Goal: Task Accomplishment & Management: Manage account settings

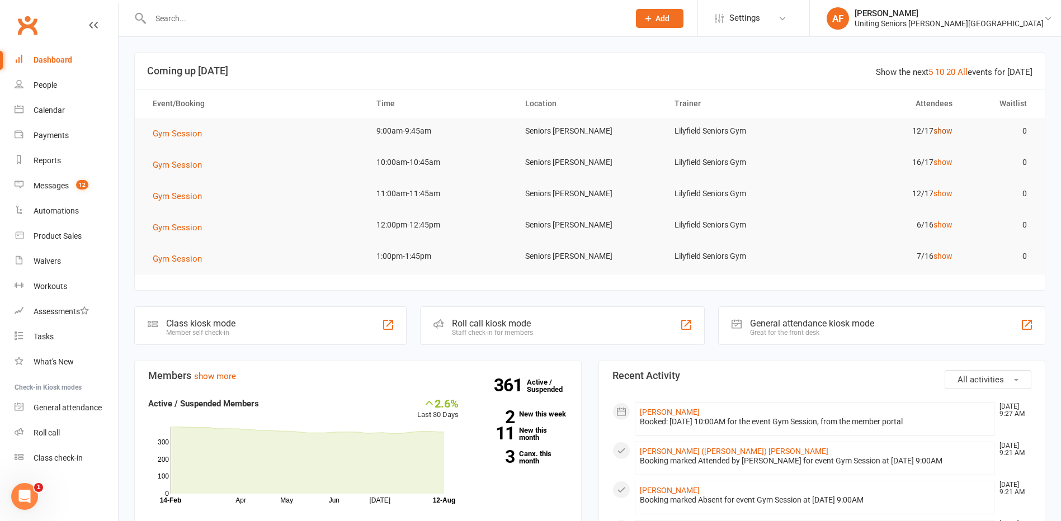
click at [947, 129] on link "show" at bounding box center [943, 130] width 19 height 9
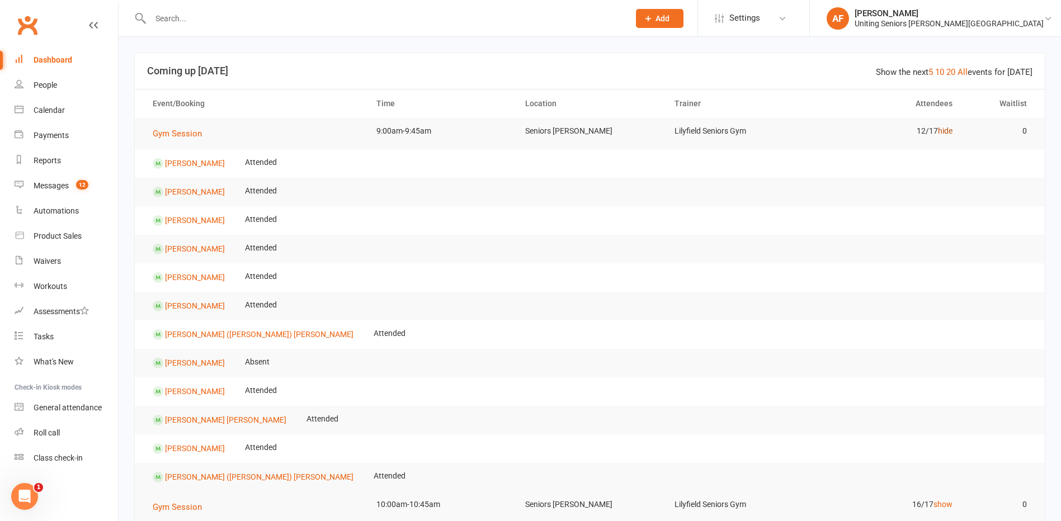
click at [950, 130] on link "hide" at bounding box center [945, 130] width 15 height 9
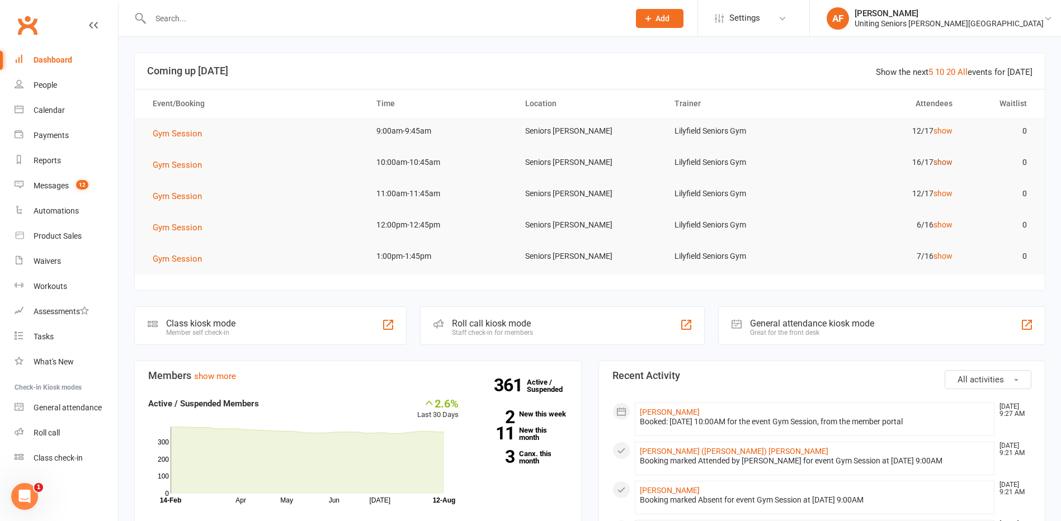
click at [935, 159] on link "show" at bounding box center [943, 162] width 19 height 9
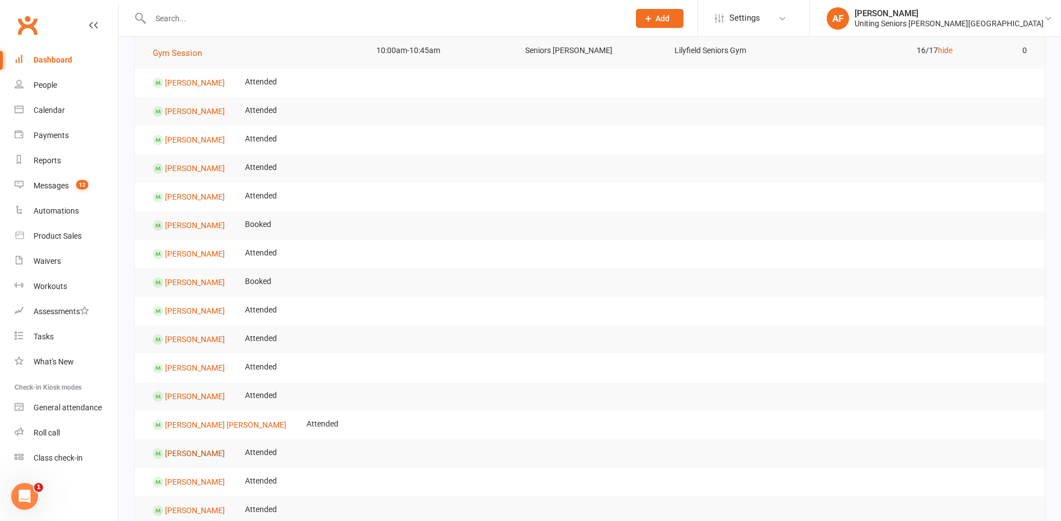
scroll to position [168, 0]
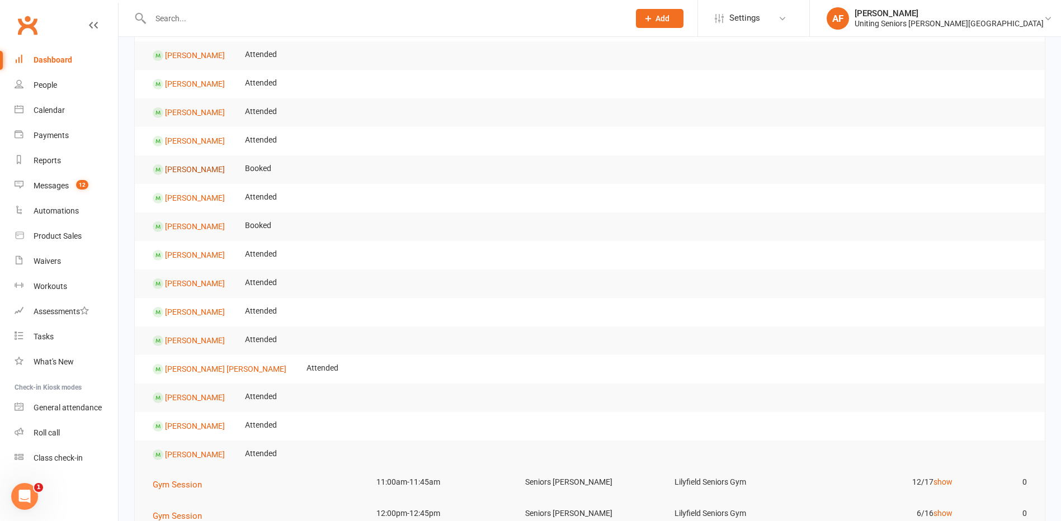
click at [204, 173] on link "Sarah Hodgkinson" at bounding box center [195, 169] width 60 height 9
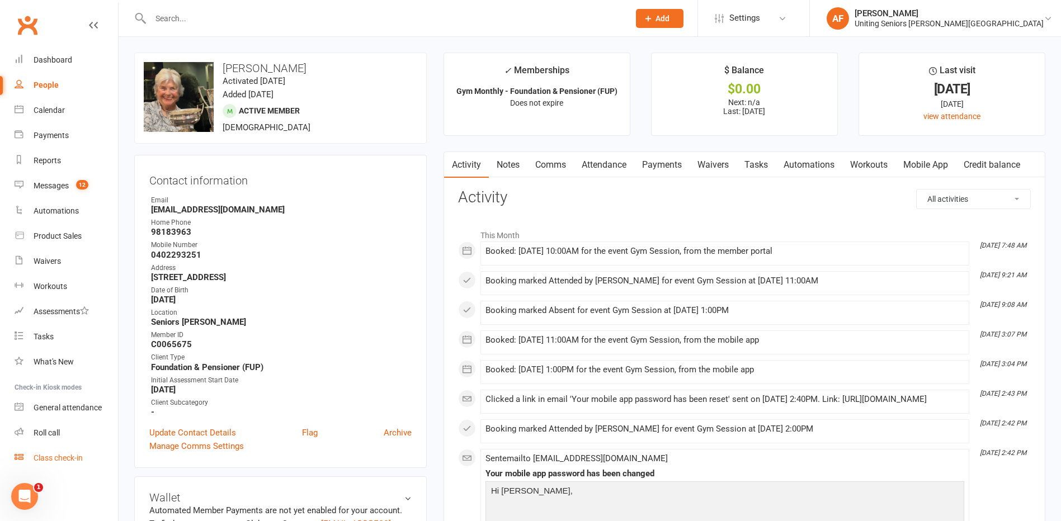
click at [31, 454] on link "Class check-in" at bounding box center [67, 458] width 104 height 25
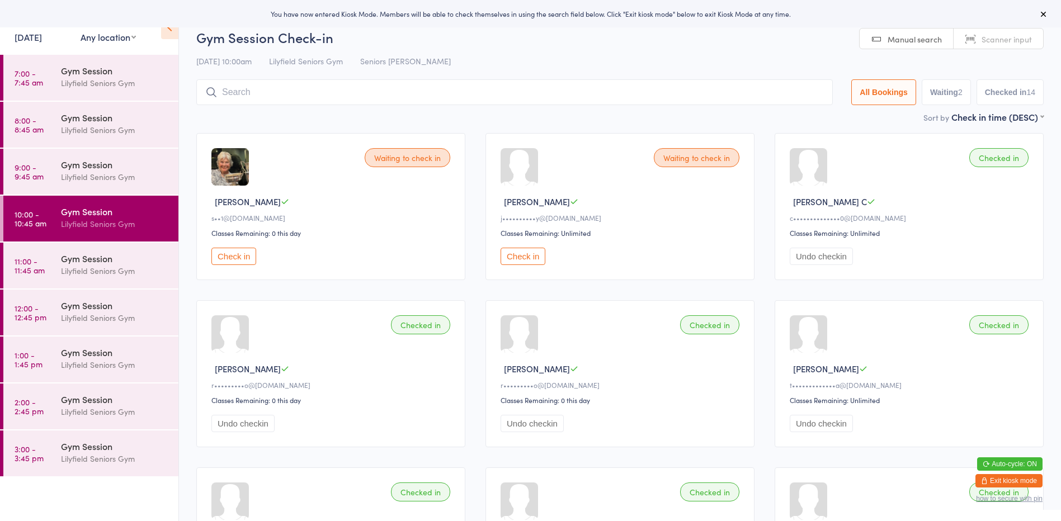
click at [252, 262] on button "Check in" at bounding box center [234, 256] width 45 height 17
click at [1047, 12] on icon at bounding box center [1044, 14] width 9 height 9
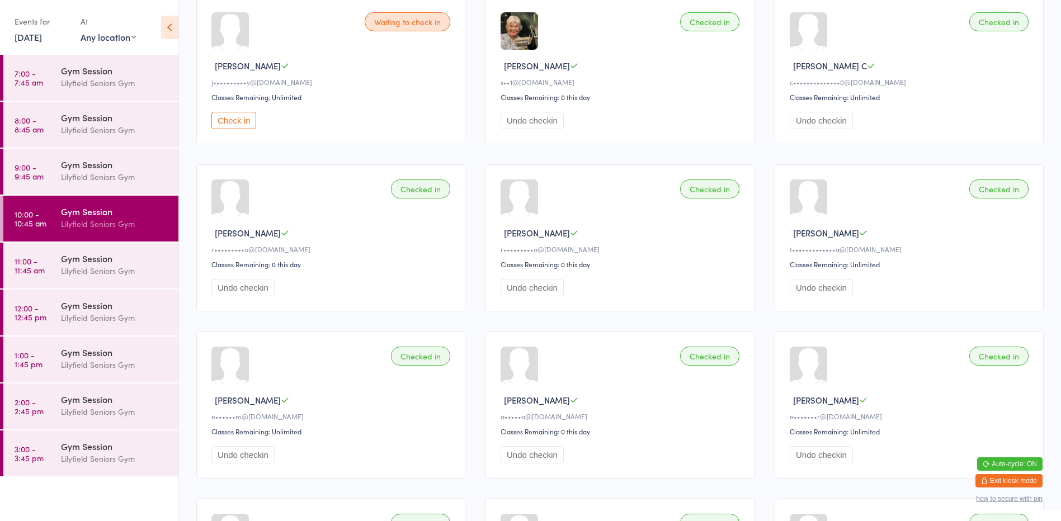
scroll to position [336, 0]
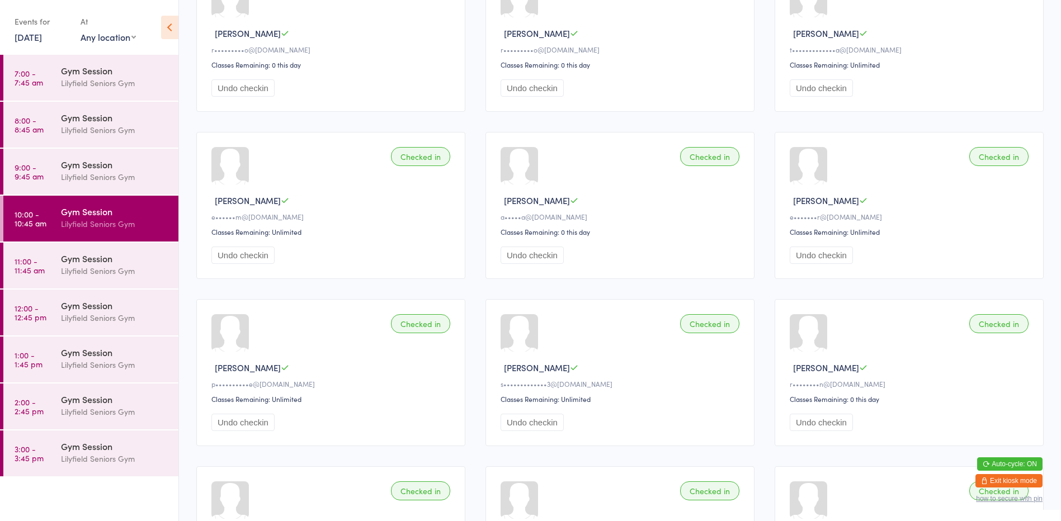
click at [995, 485] on button "Exit kiosk mode" at bounding box center [1009, 480] width 67 height 13
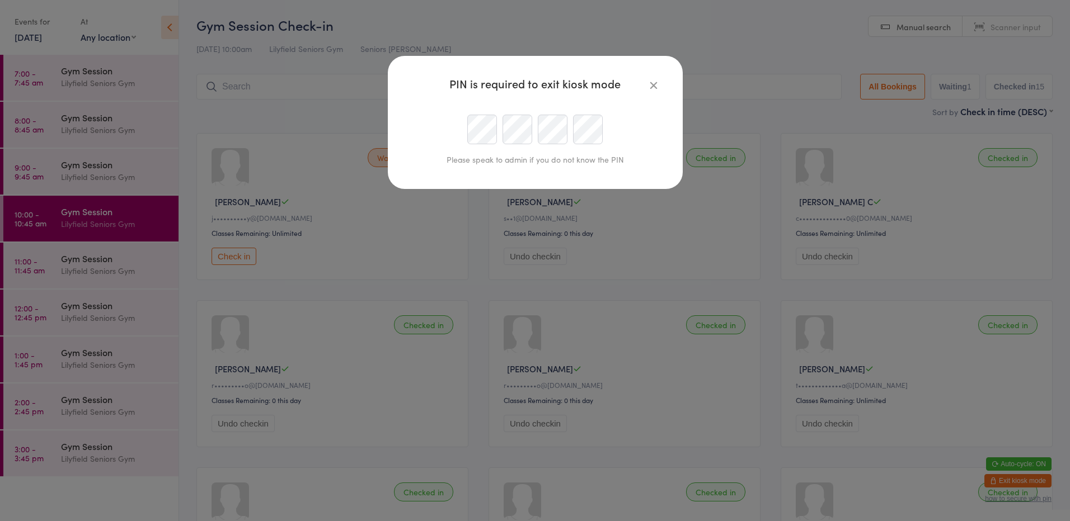
type input "[EMAIL_ADDRESS][DOMAIN_NAME]"
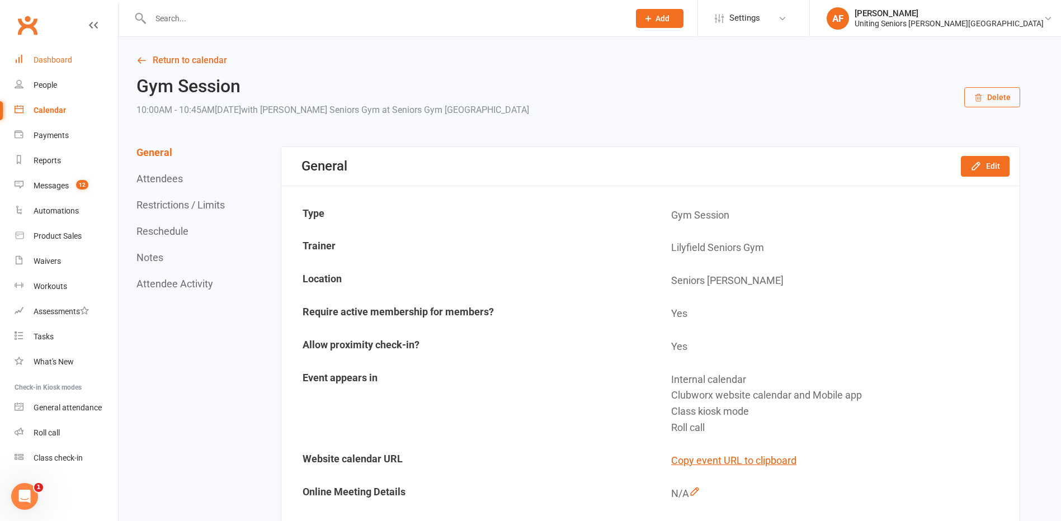
click at [57, 66] on link "Dashboard" at bounding box center [67, 60] width 104 height 25
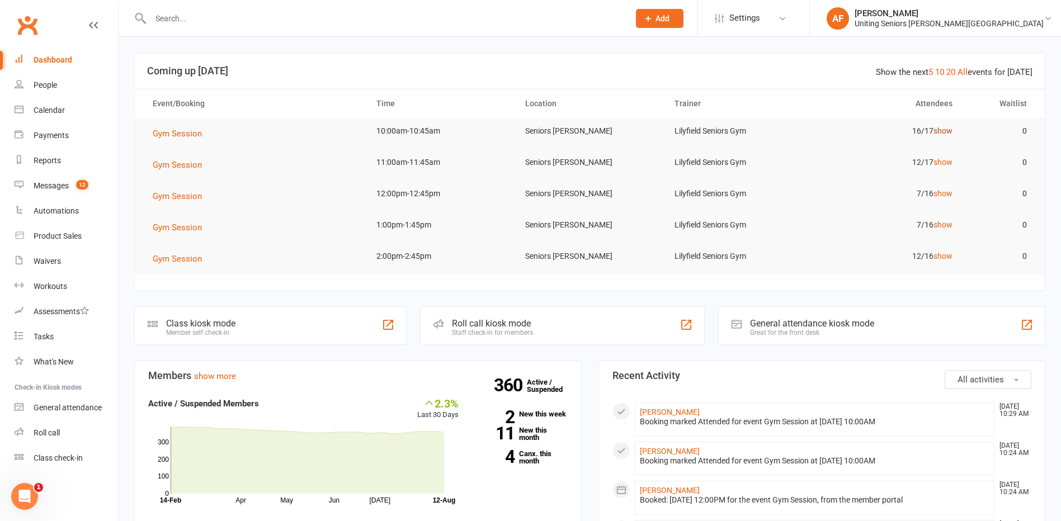
click at [945, 135] on link "show" at bounding box center [943, 130] width 19 height 9
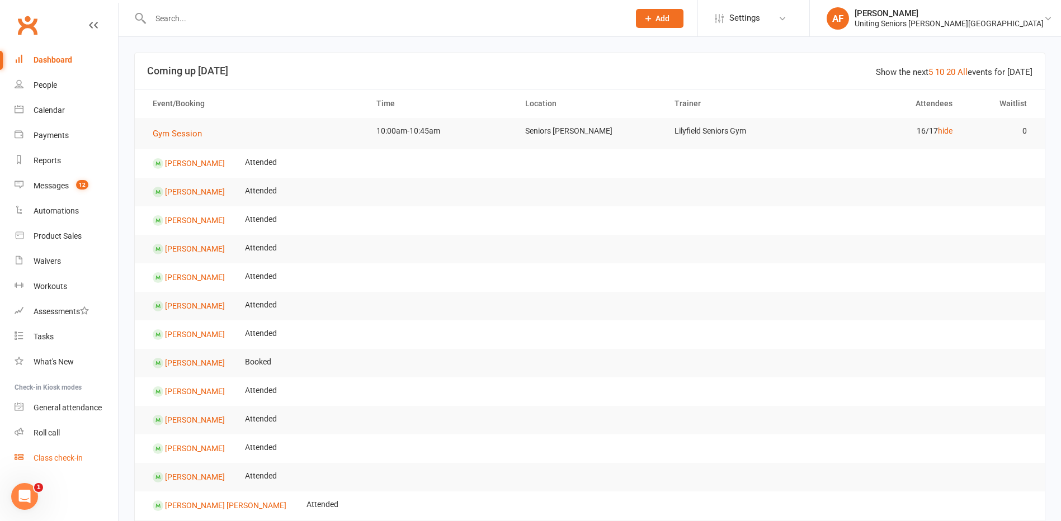
click at [51, 453] on link "Class check-in" at bounding box center [67, 458] width 104 height 25
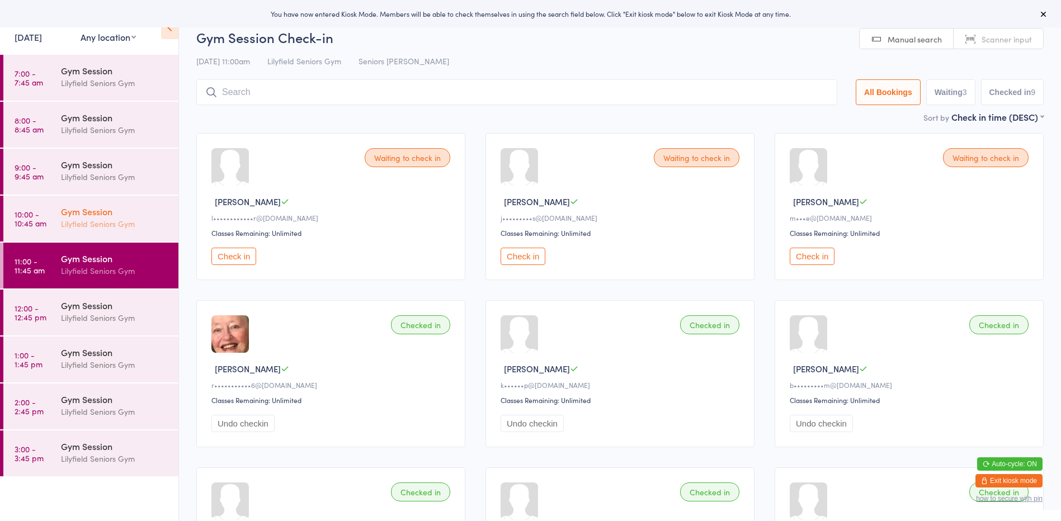
click at [98, 222] on div "Lilyfield Seniors Gym" at bounding box center [115, 224] width 108 height 13
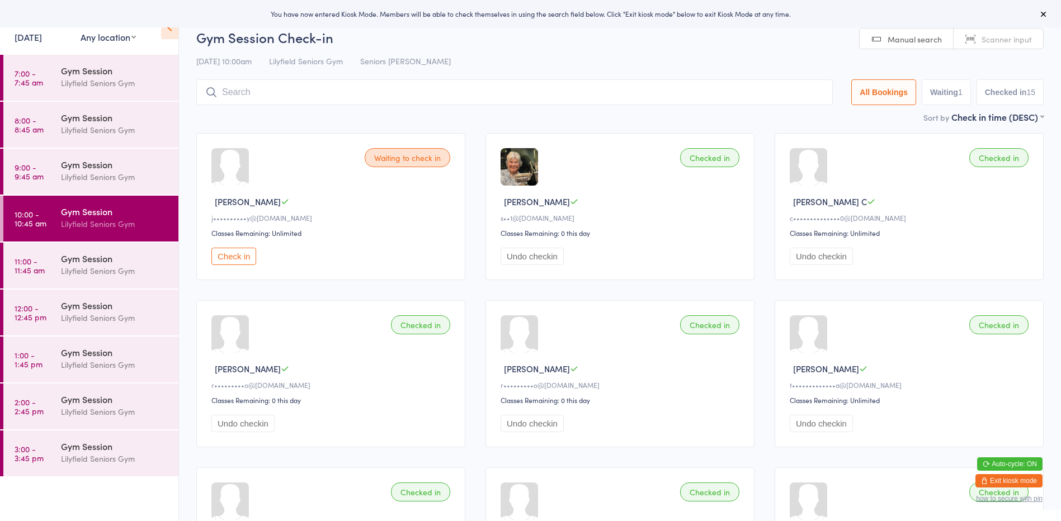
click at [401, 159] on div "Waiting to check in" at bounding box center [408, 157] width 86 height 19
click at [386, 157] on div "Waiting to check in" at bounding box center [408, 157] width 86 height 19
click at [237, 172] on div at bounding box center [230, 166] width 37 height 37
click at [265, 219] on div "j••••••••••y@[DOMAIN_NAME]" at bounding box center [333, 218] width 242 height 10
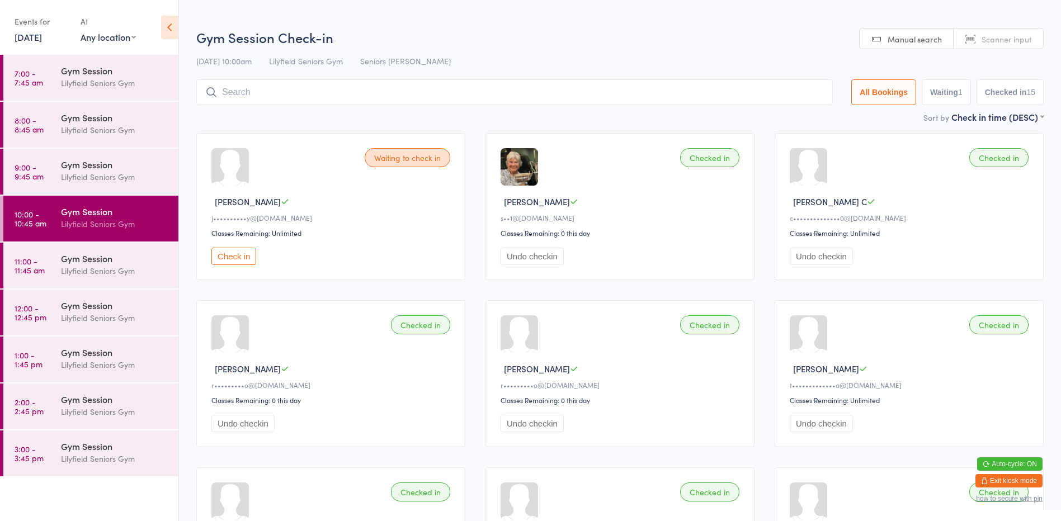
click at [278, 247] on div "Waiting to check in [PERSON_NAME] j••••••••••y@[DOMAIN_NAME] Classes Remaining:…" at bounding box center [330, 206] width 269 height 147
click at [412, 157] on div "Waiting to check in" at bounding box center [408, 157] width 86 height 19
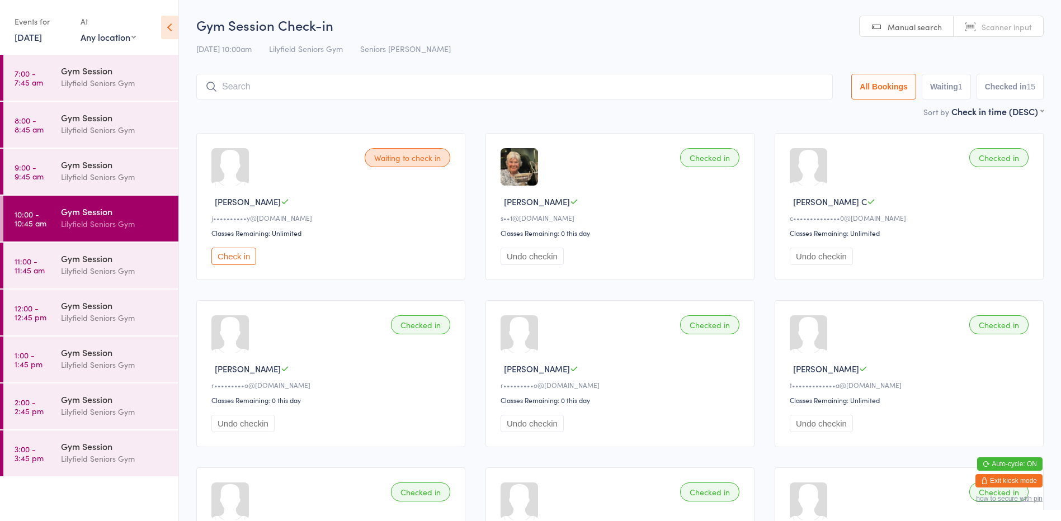
click at [928, 85] on button "Waiting 1" at bounding box center [946, 87] width 49 height 26
select select "0"
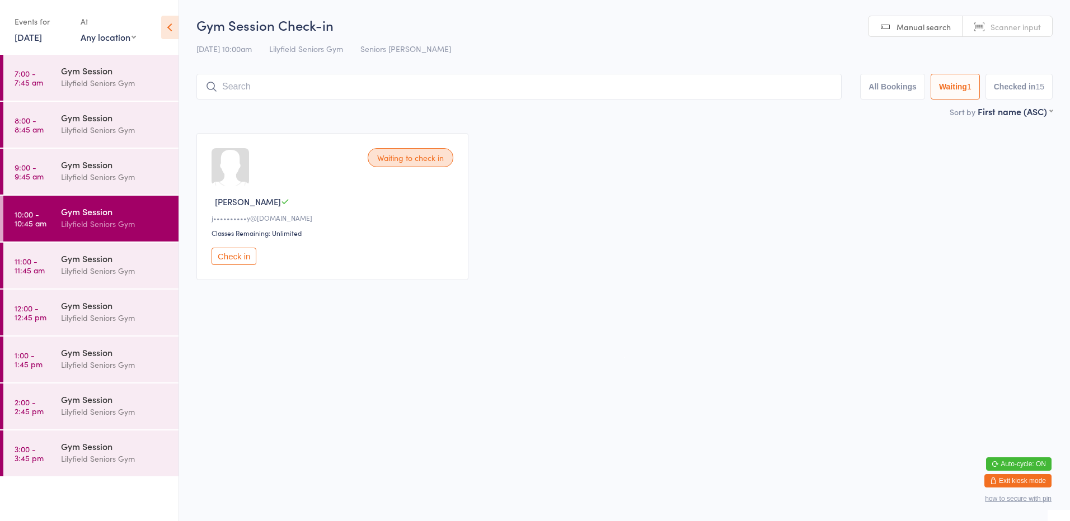
click at [386, 158] on div "Waiting to check in" at bounding box center [411, 157] width 86 height 19
click at [1049, 480] on button "Exit kiosk mode" at bounding box center [1017, 480] width 67 height 13
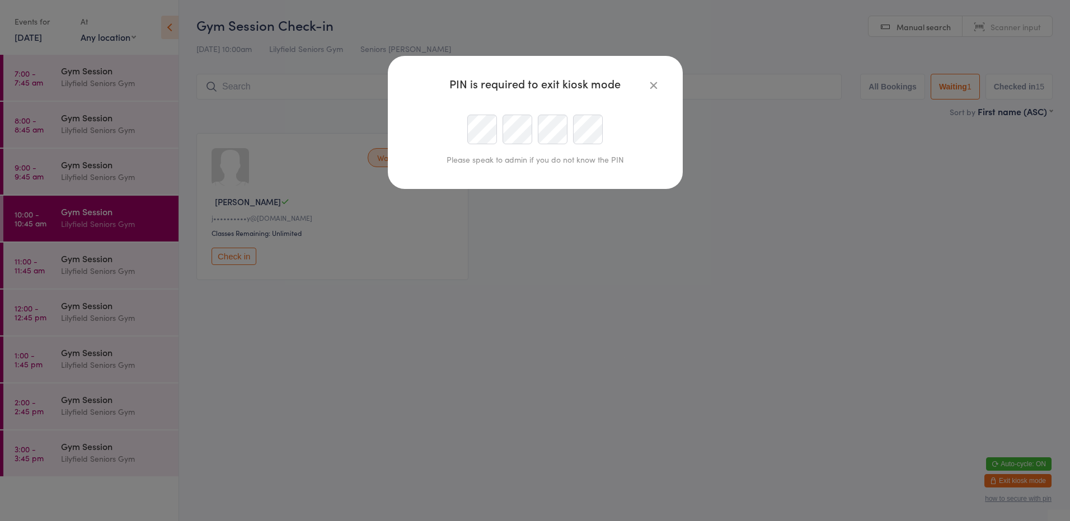
type input "afranklin@uniting.org"
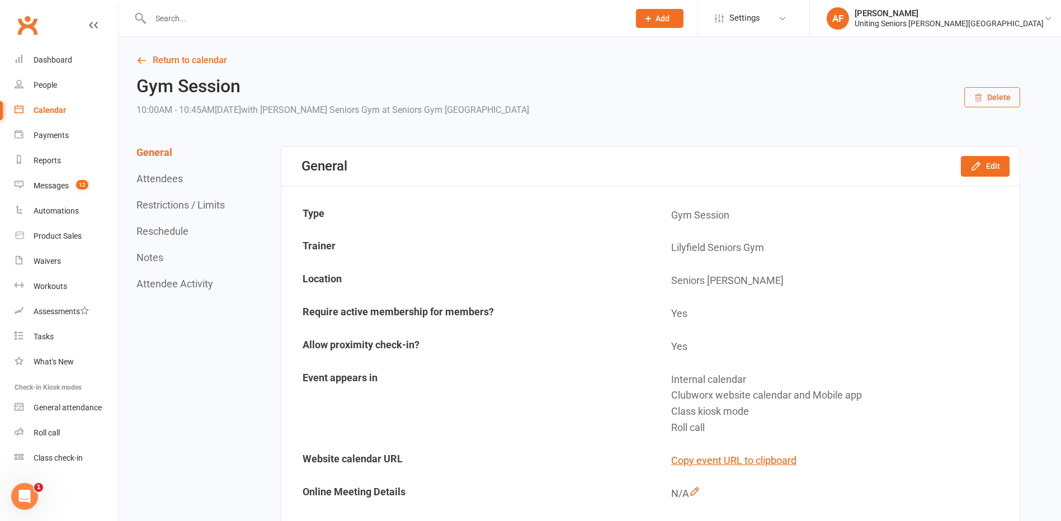
click at [53, 113] on div "Calendar" at bounding box center [50, 110] width 32 height 9
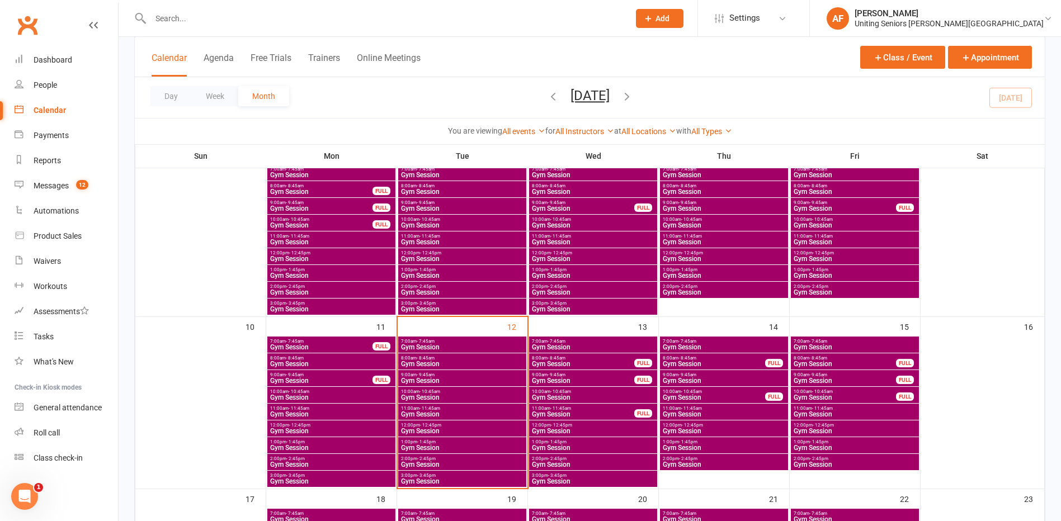
scroll to position [392, 0]
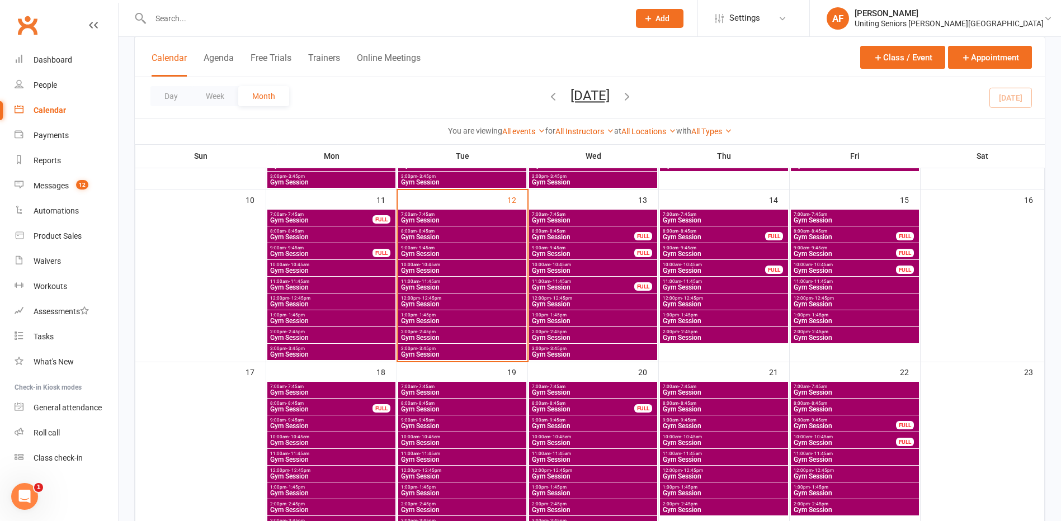
click at [435, 282] on span "- 11:45am" at bounding box center [430, 281] width 21 height 5
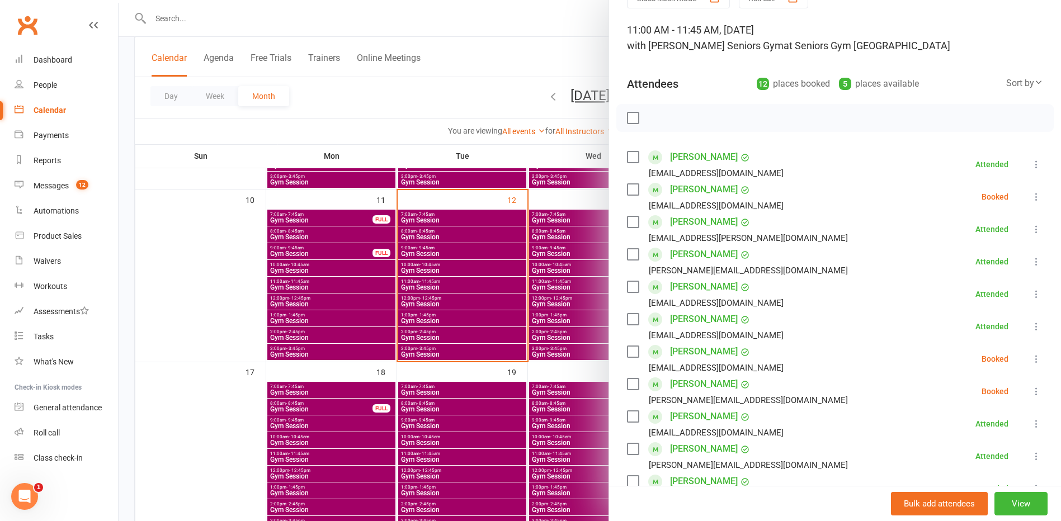
scroll to position [56, 0]
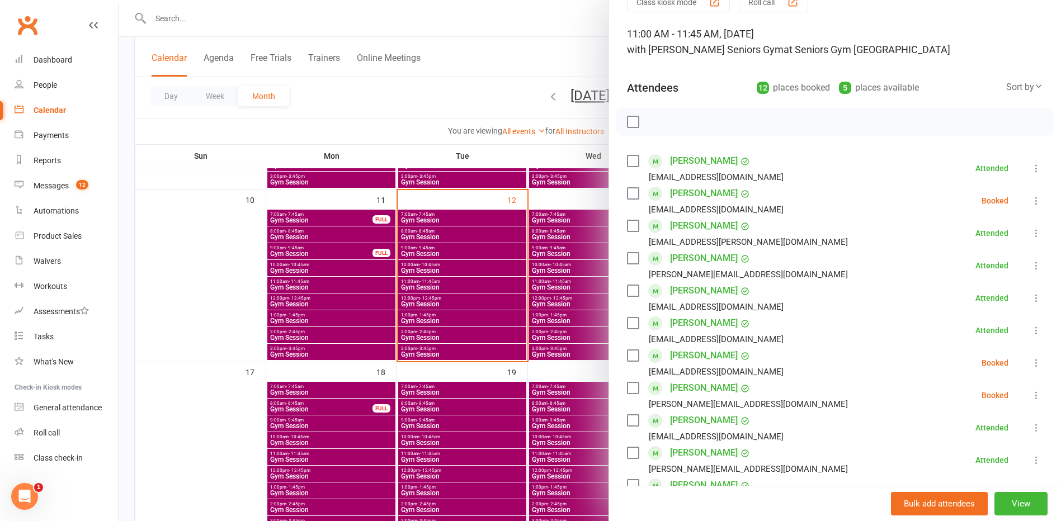
drag, startPoint x: 198, startPoint y: 263, endPoint x: 313, endPoint y: 256, distance: 115.5
click at [198, 263] on div at bounding box center [590, 260] width 943 height 521
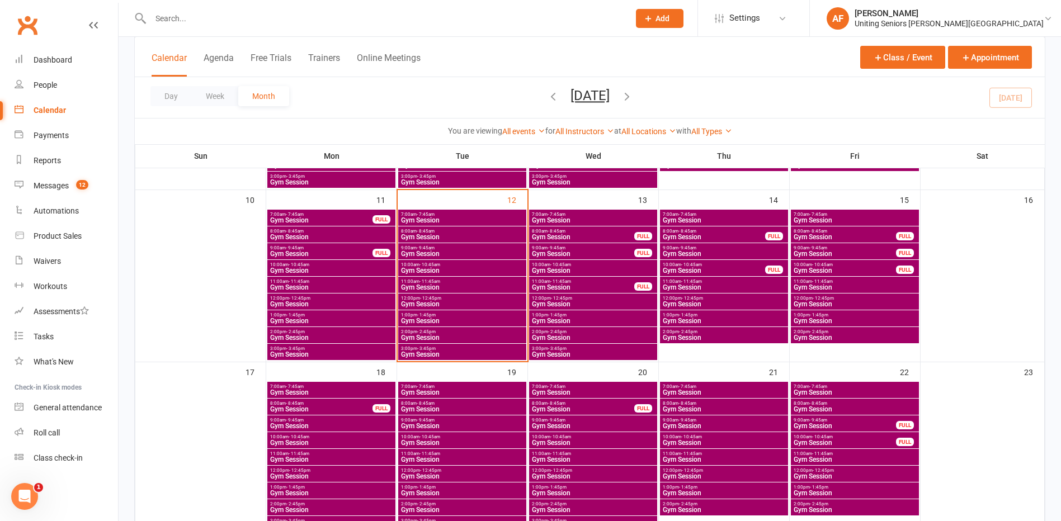
click at [496, 272] on span "Gym Session" at bounding box center [463, 270] width 124 height 7
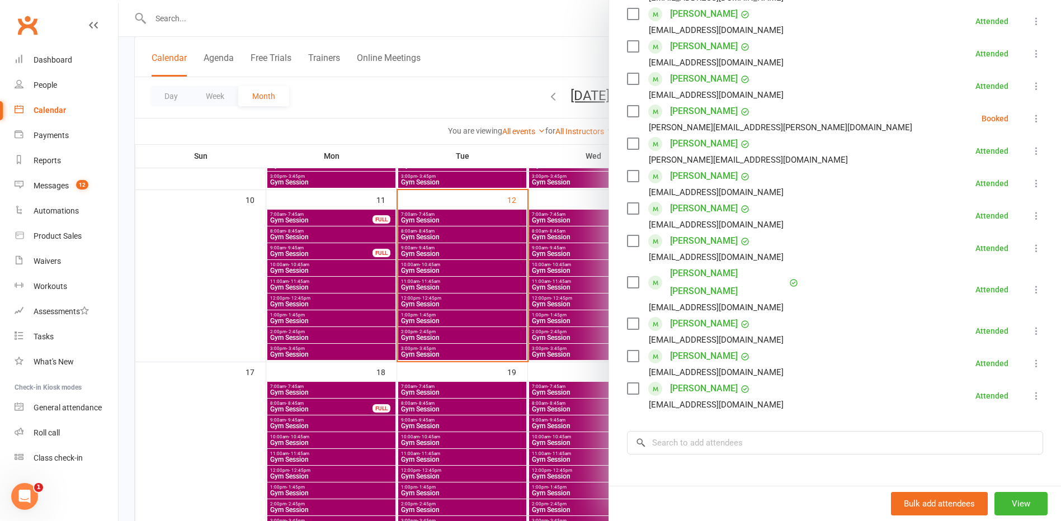
scroll to position [336, 0]
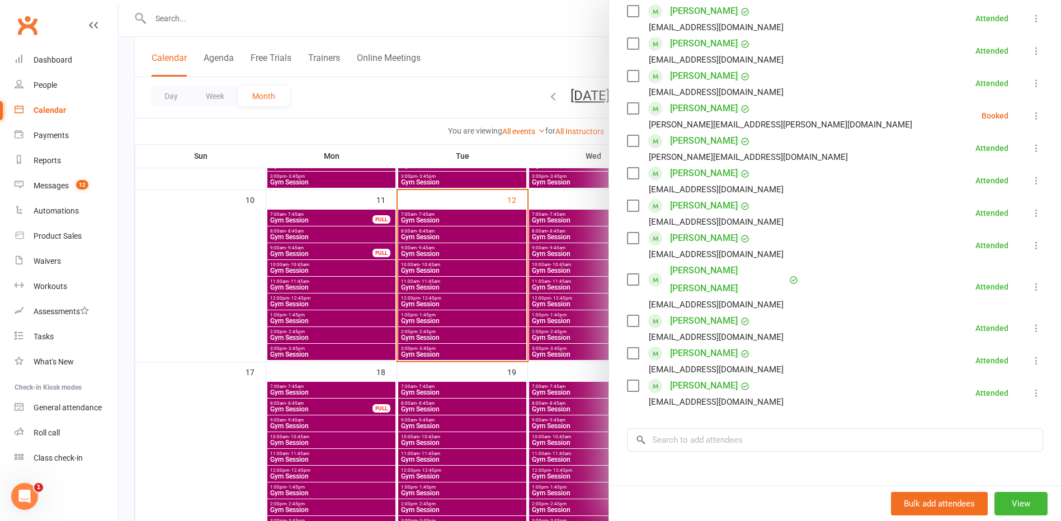
click at [1031, 117] on icon at bounding box center [1036, 115] width 11 height 11
click at [981, 203] on link "Mark absent" at bounding box center [983, 205] width 120 height 22
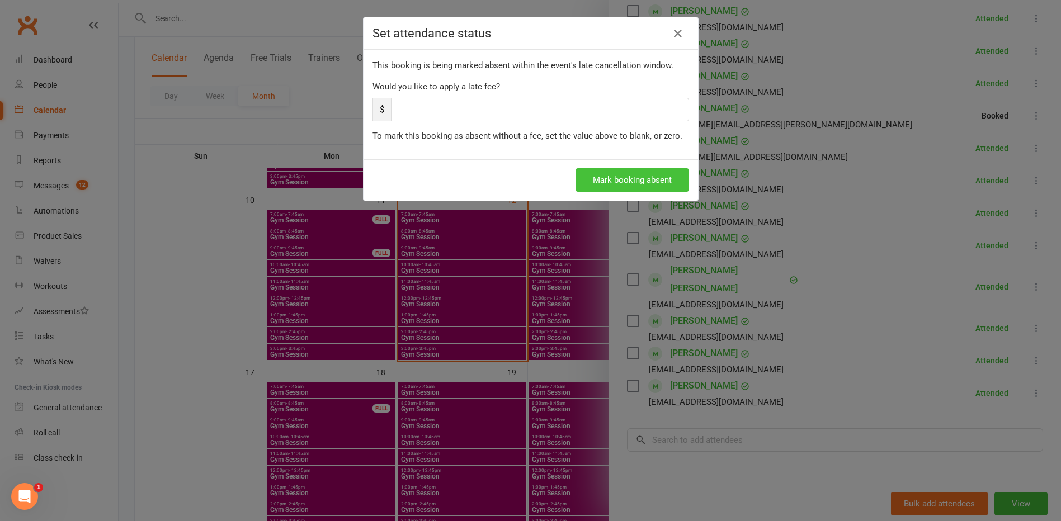
click at [615, 173] on button "Mark booking absent" at bounding box center [633, 180] width 114 height 24
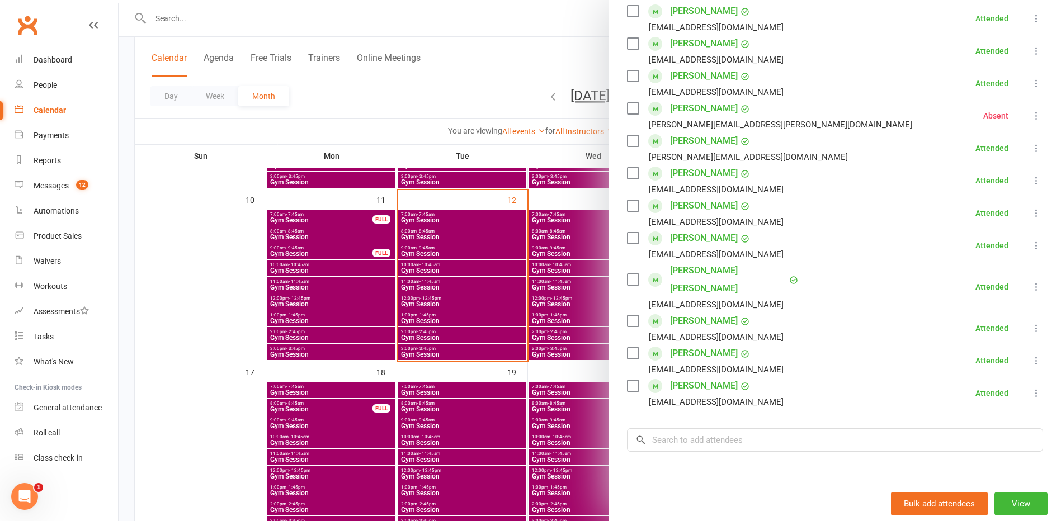
click at [446, 246] on div at bounding box center [590, 260] width 943 height 521
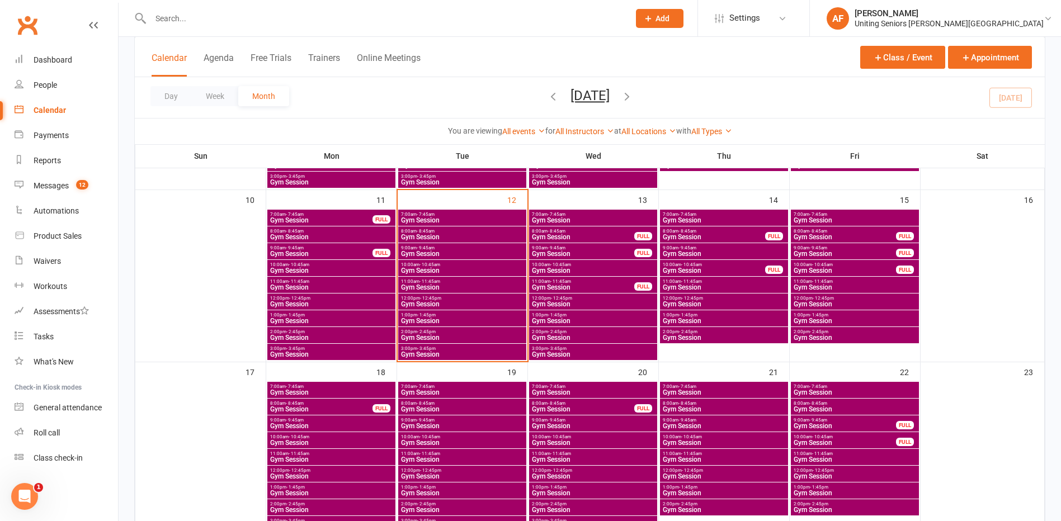
click at [446, 251] on span "Gym Session" at bounding box center [463, 254] width 124 height 7
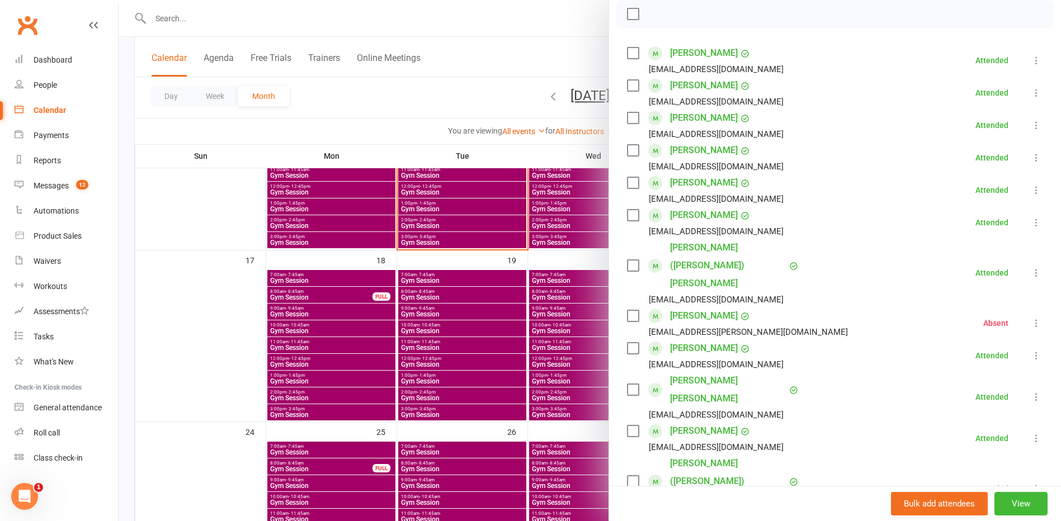
scroll to position [168, 0]
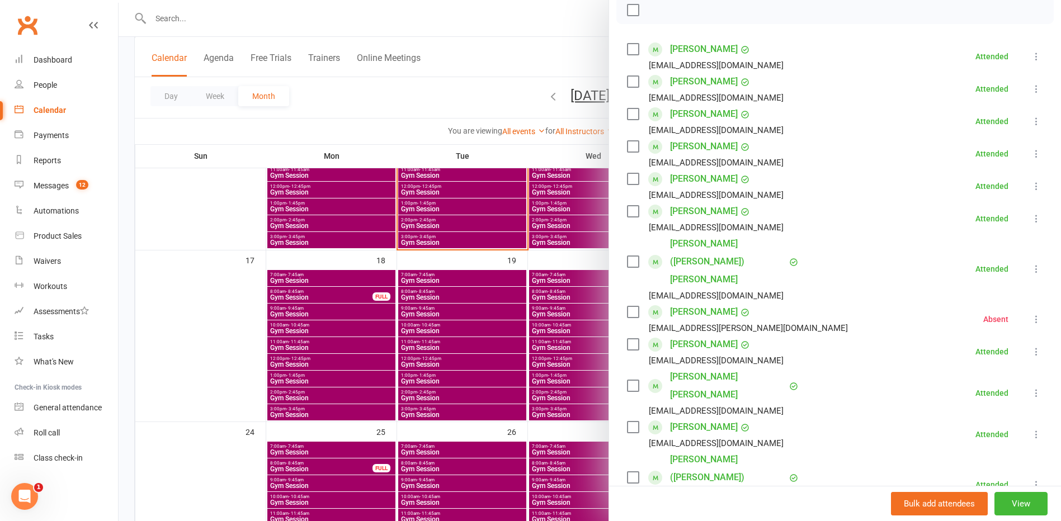
click at [478, 57] on div at bounding box center [590, 260] width 943 height 521
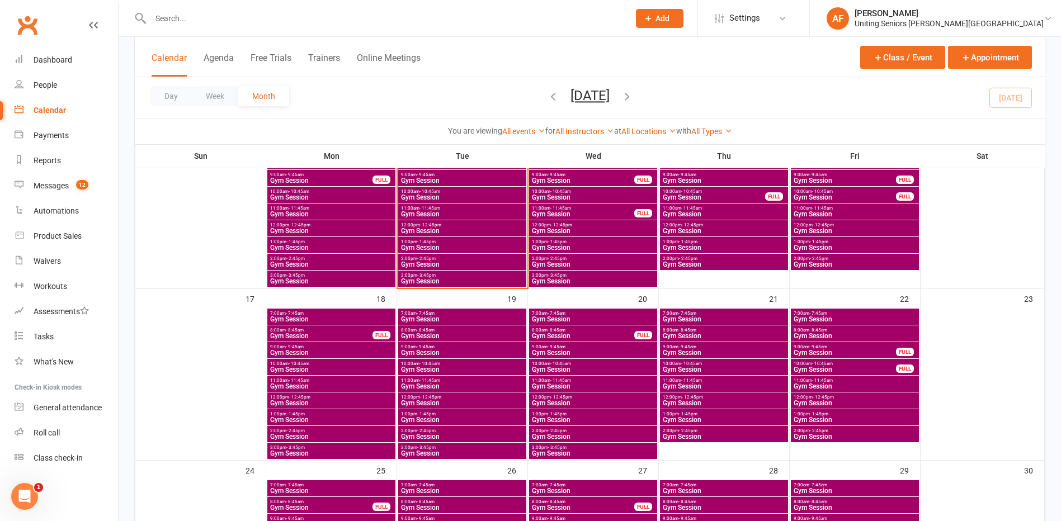
scroll to position [392, 0]
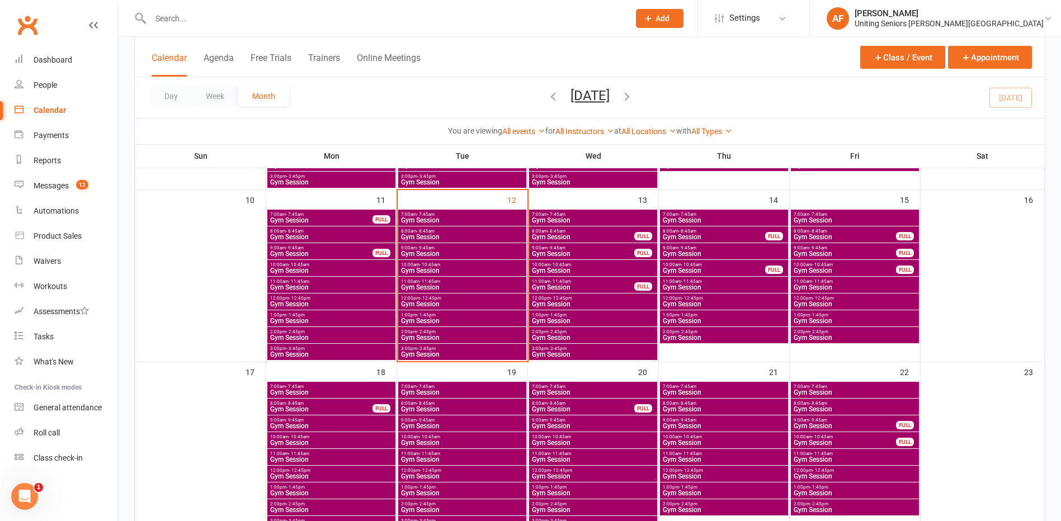
click at [468, 283] on span "11:00am - 11:45am" at bounding box center [463, 281] width 124 height 5
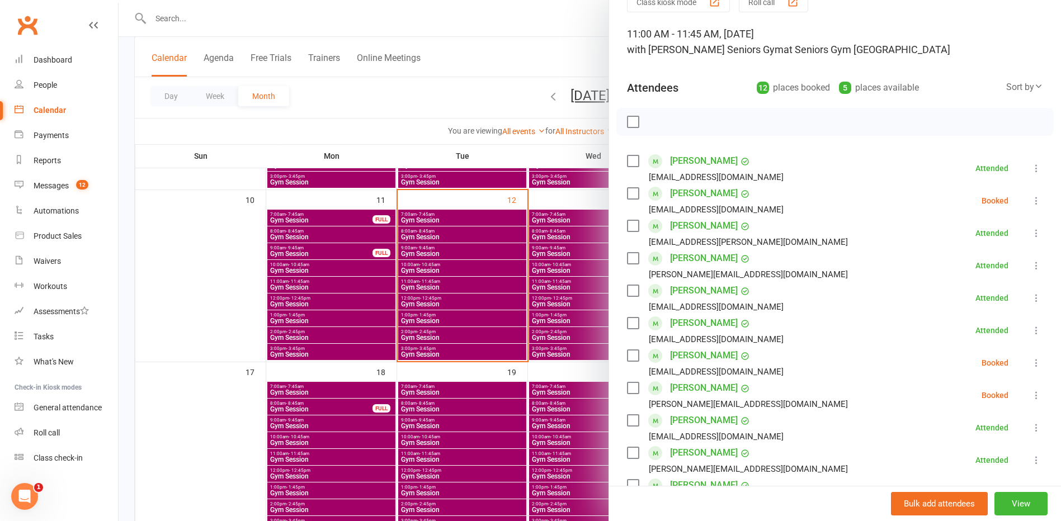
scroll to position [168, 0]
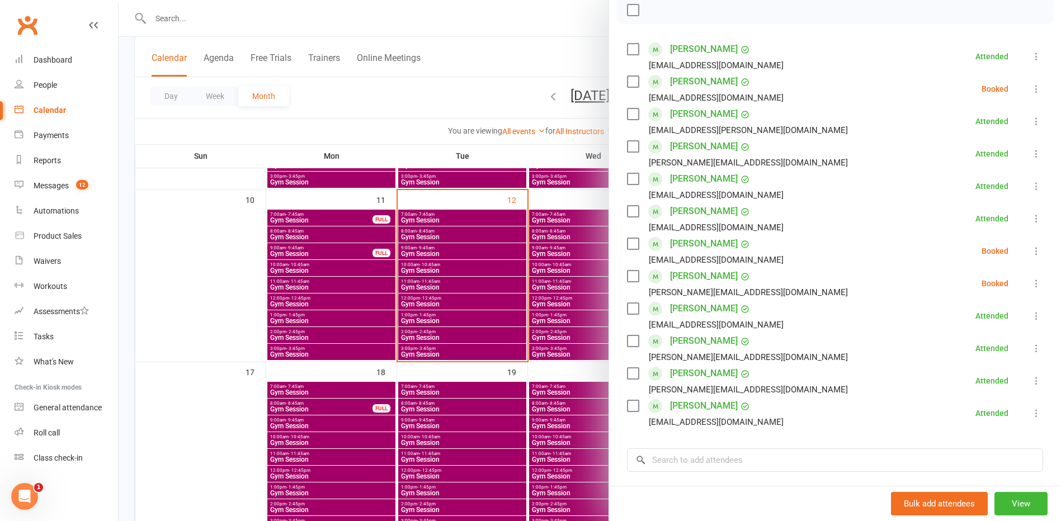
click at [458, 125] on div at bounding box center [590, 260] width 943 height 521
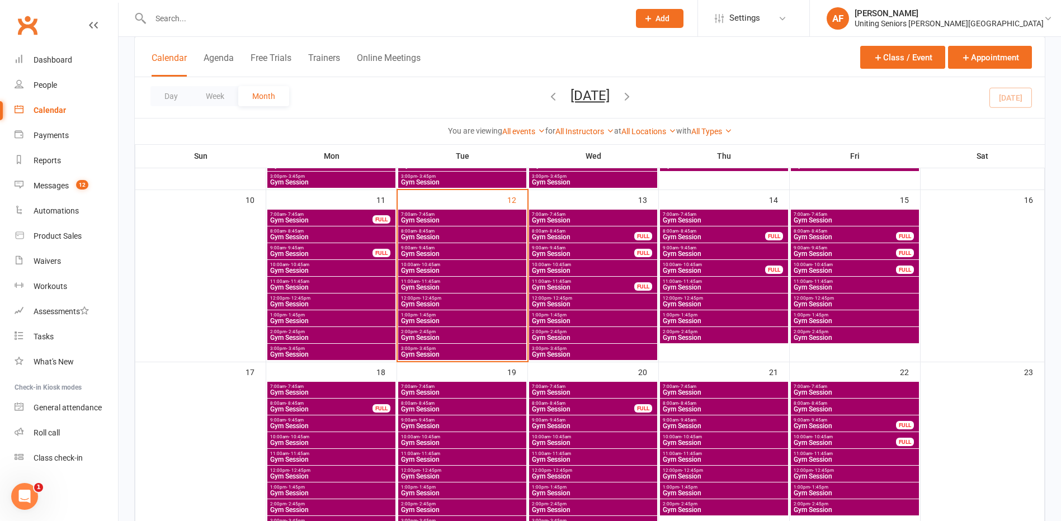
click at [455, 320] on span "Gym Session" at bounding box center [463, 321] width 124 height 7
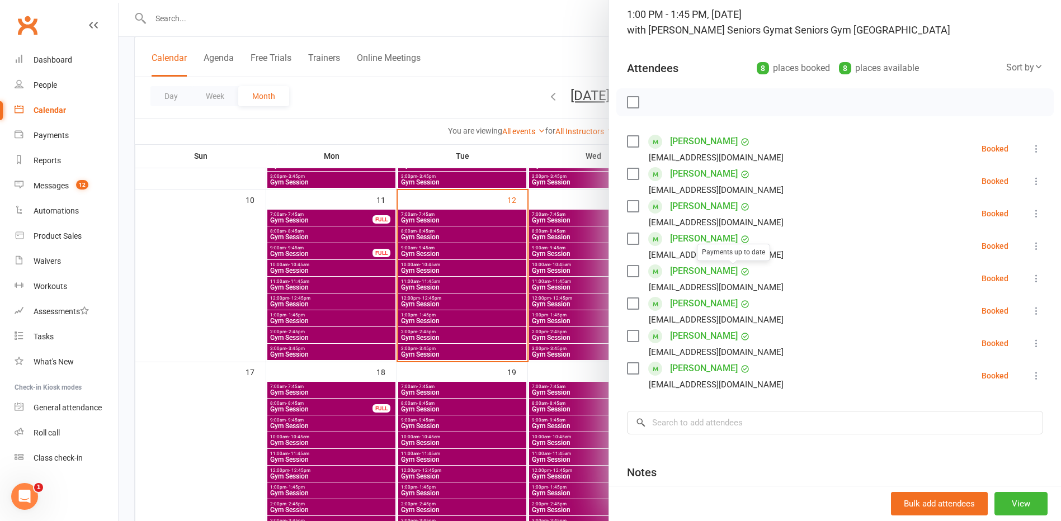
scroll to position [56, 0]
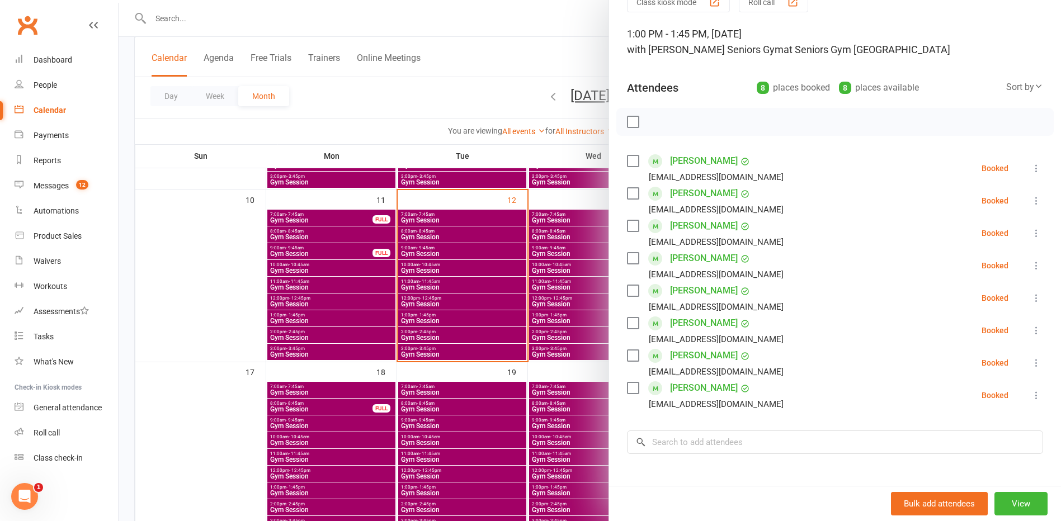
click at [471, 306] on div at bounding box center [590, 260] width 943 height 521
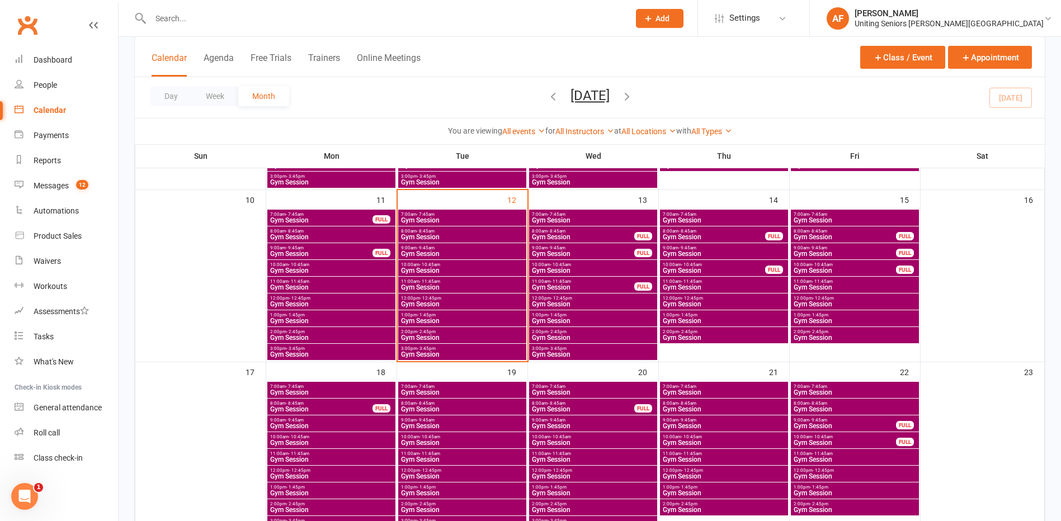
click at [463, 281] on span "11:00am - 11:45am" at bounding box center [463, 281] width 124 height 5
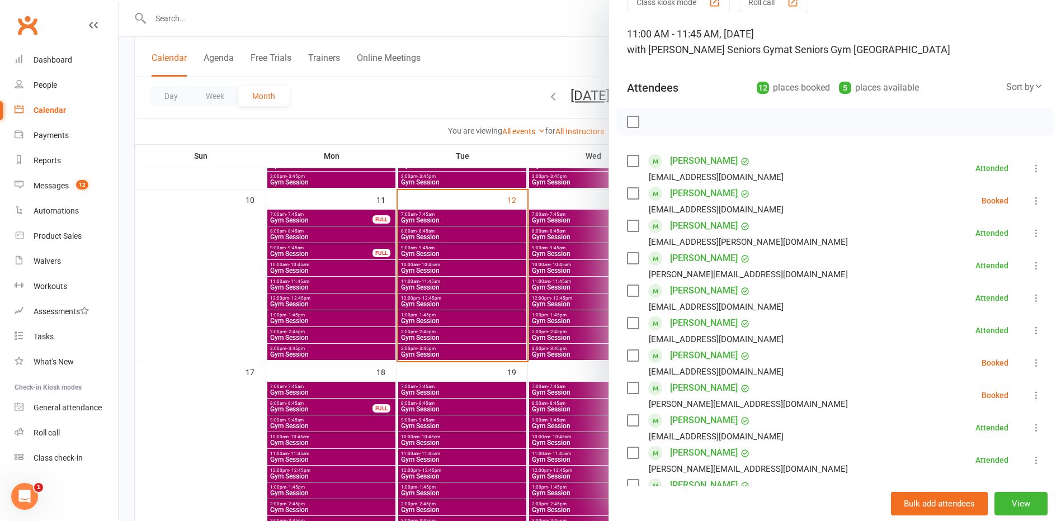
click at [1031, 361] on icon at bounding box center [1036, 363] width 11 height 11
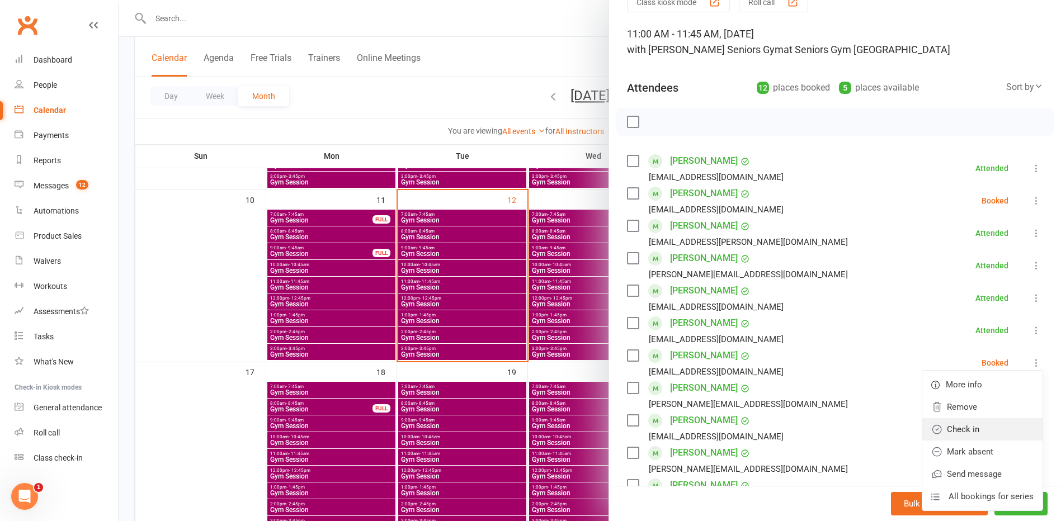
click at [966, 435] on link "Check in" at bounding box center [983, 430] width 120 height 22
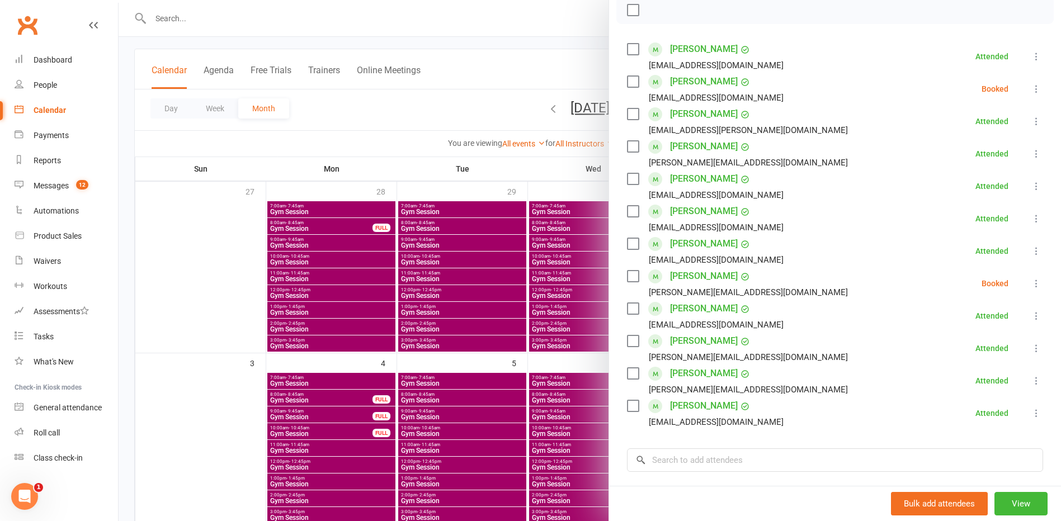
scroll to position [0, 0]
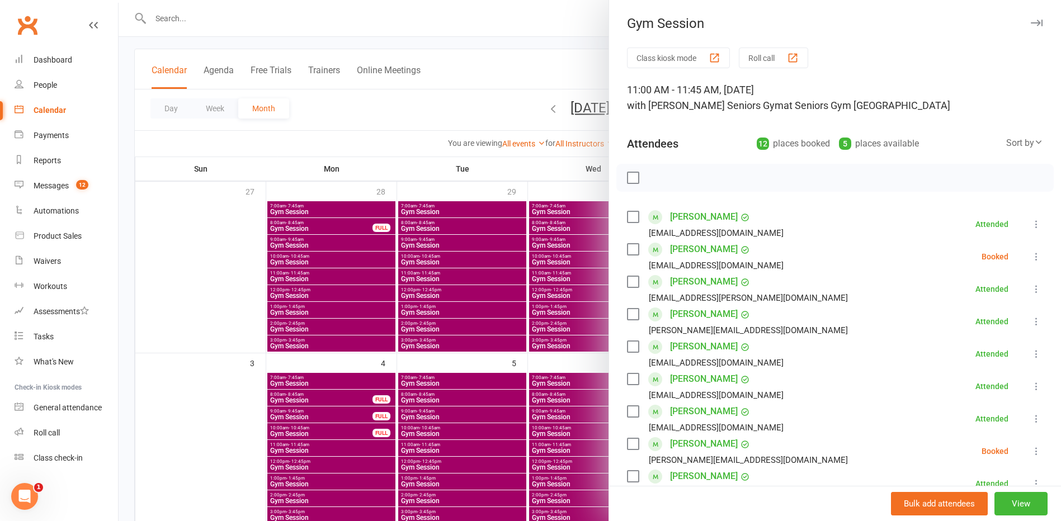
click at [1009, 16] on div "Gym Session" at bounding box center [835, 24] width 452 height 16
click at [1011, 18] on div "Gym Session" at bounding box center [835, 24] width 452 height 16
click at [1031, 20] on icon "button" at bounding box center [1037, 23] width 12 height 7
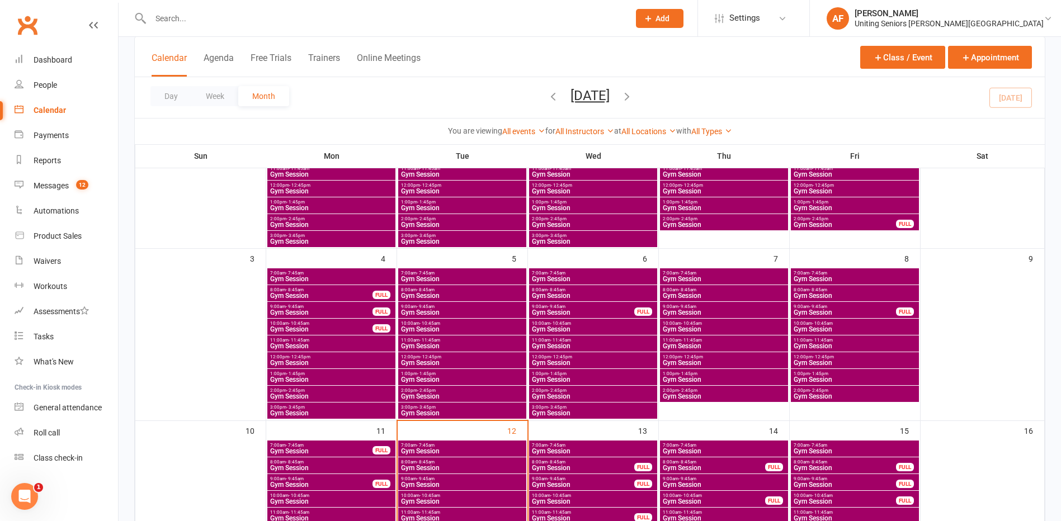
scroll to position [336, 0]
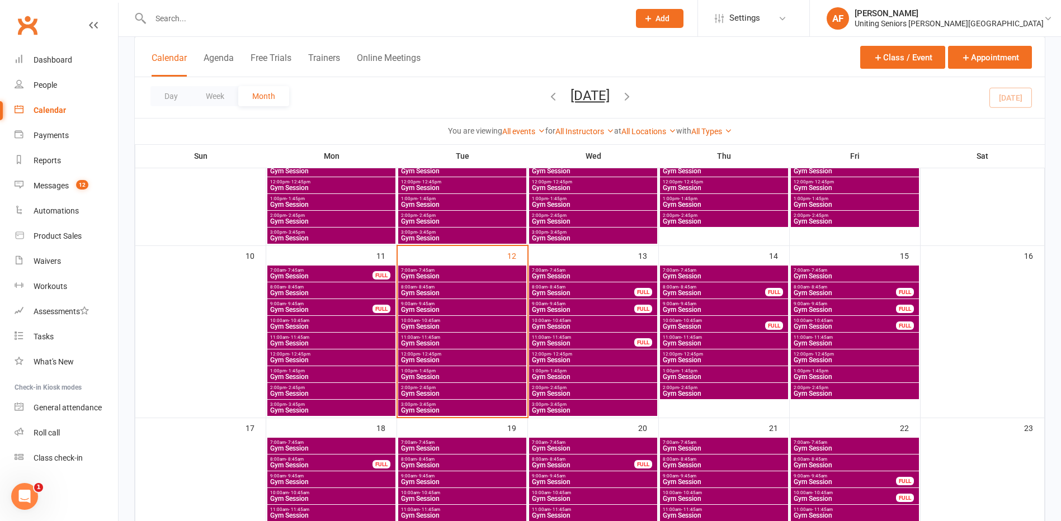
click at [434, 340] on span "Gym Session" at bounding box center [463, 343] width 124 height 7
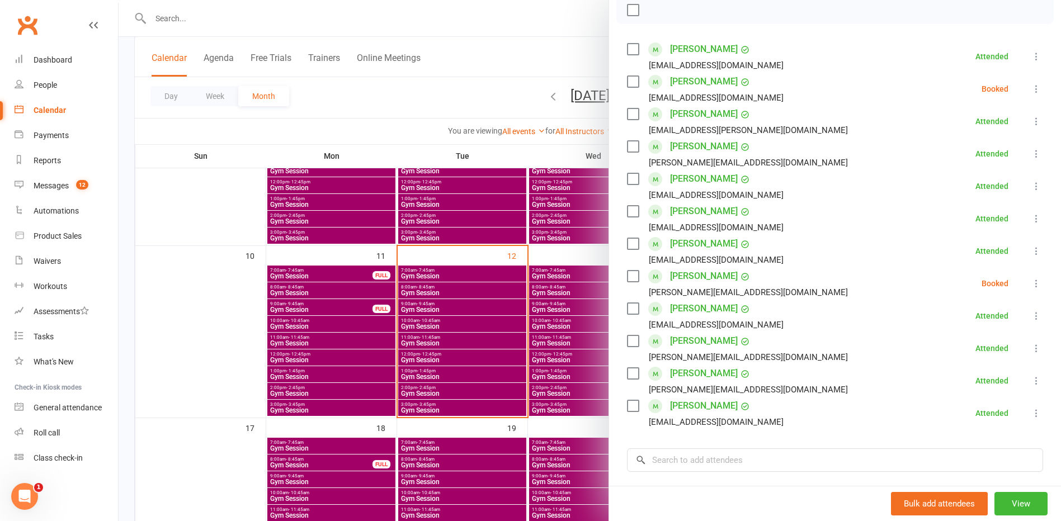
scroll to position [224, 0]
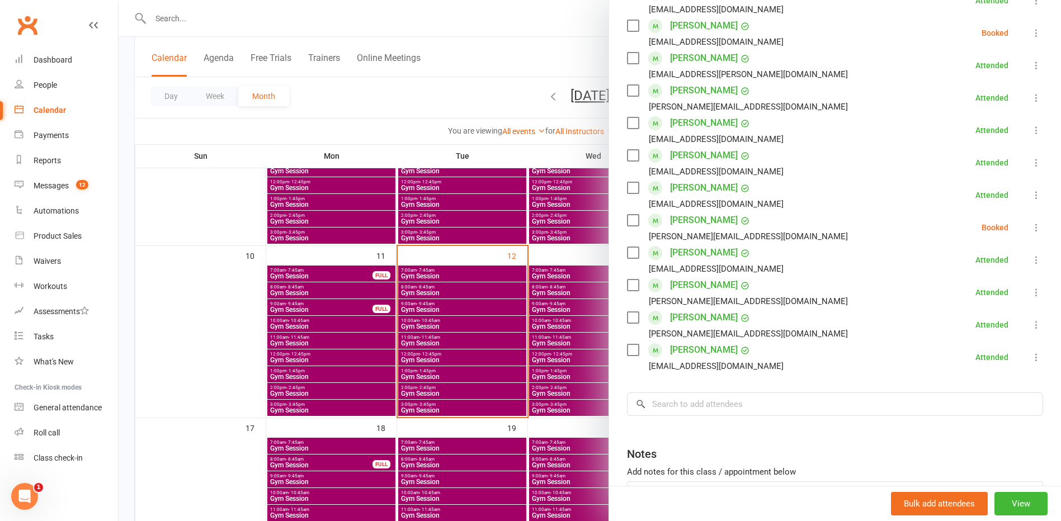
click at [1030, 26] on button at bounding box center [1036, 32] width 13 height 13
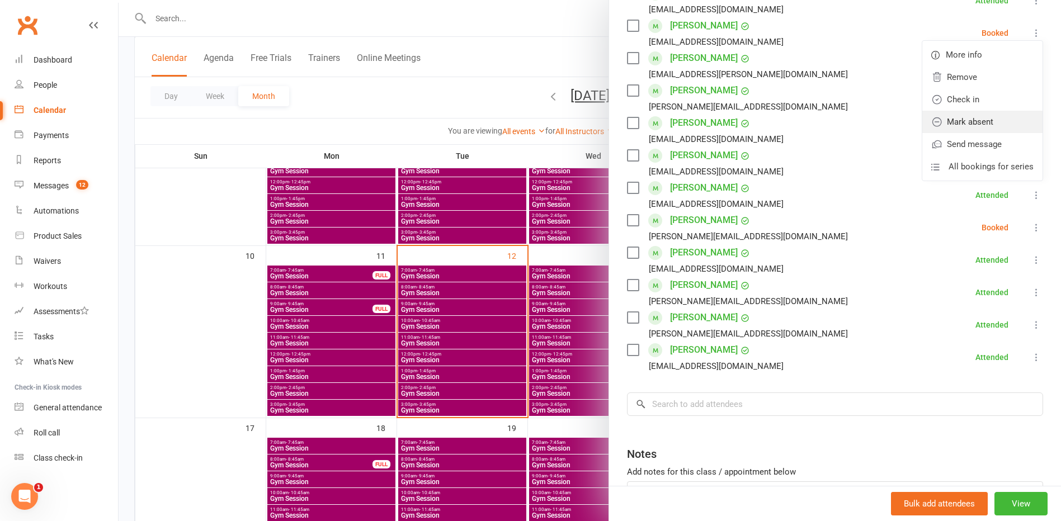
click at [989, 118] on link "Mark absent" at bounding box center [983, 122] width 120 height 22
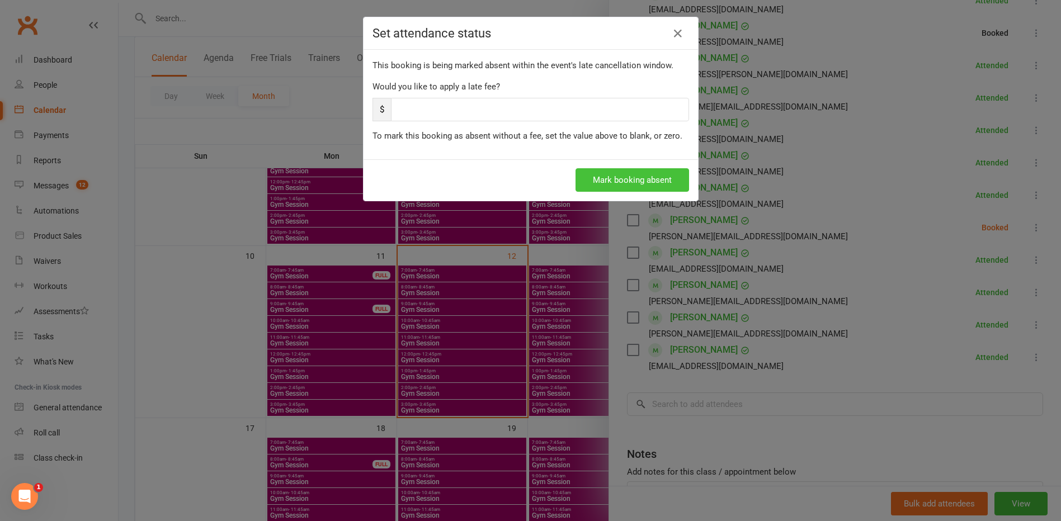
click at [631, 184] on button "Mark booking absent" at bounding box center [633, 180] width 114 height 24
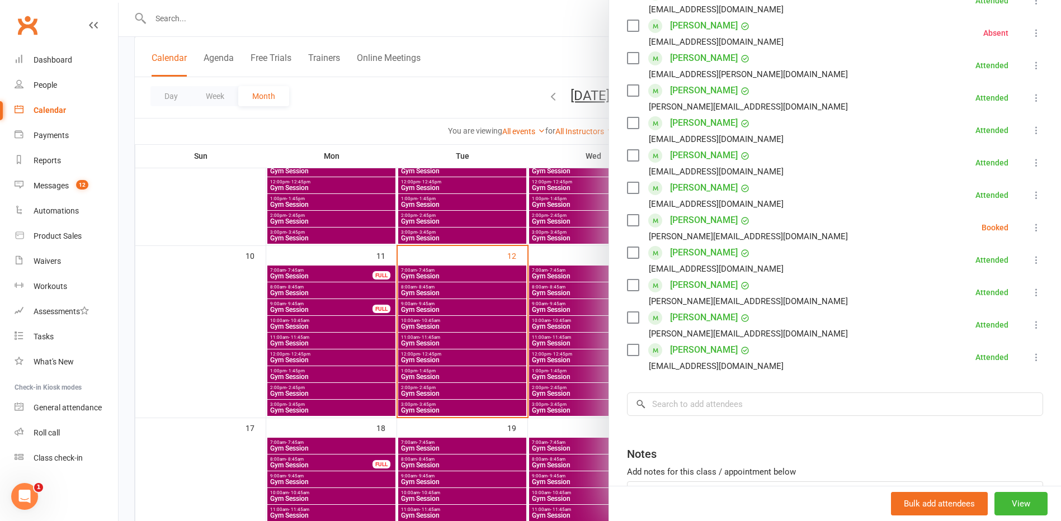
click at [1031, 226] on icon at bounding box center [1036, 227] width 11 height 11
click at [983, 292] on link "Check in" at bounding box center [983, 294] width 120 height 22
click at [482, 45] on div at bounding box center [590, 260] width 943 height 521
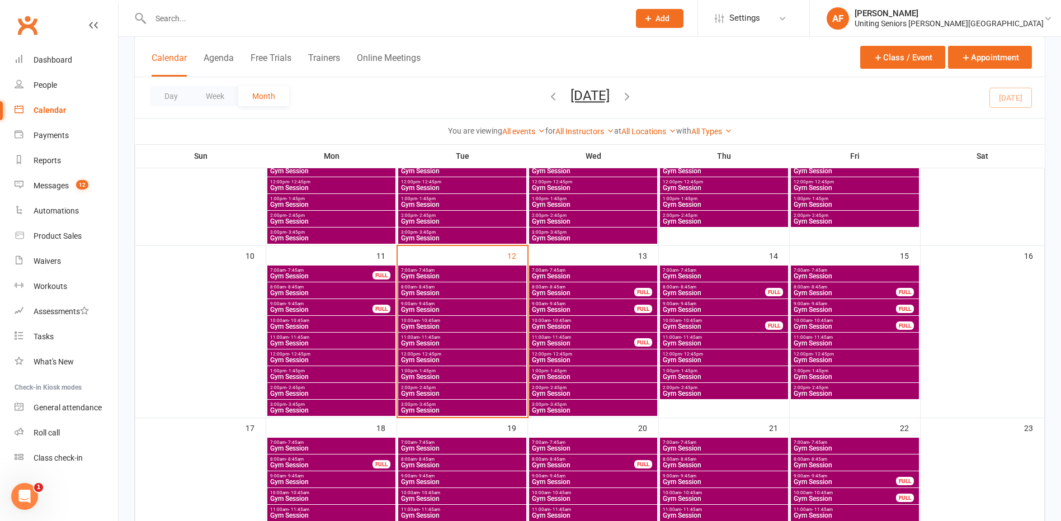
click at [272, 7] on div at bounding box center [377, 18] width 487 height 36
click at [272, 25] on input "text" at bounding box center [384, 19] width 474 height 16
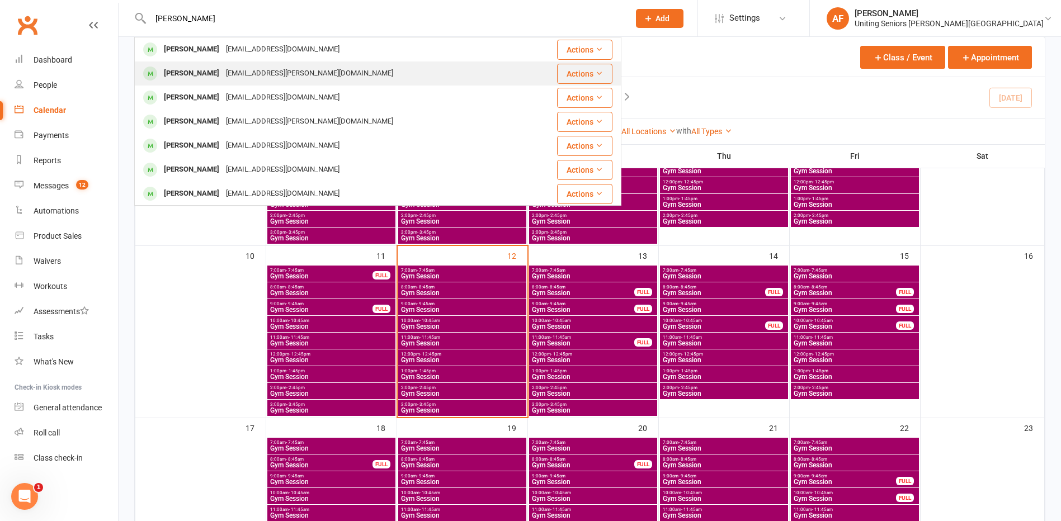
type input "[PERSON_NAME]"
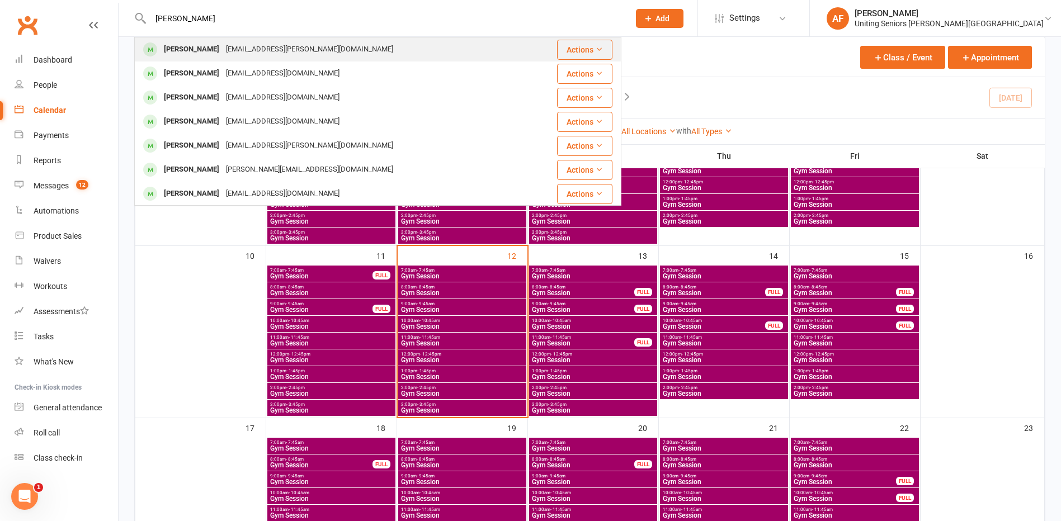
click at [302, 66] on div "[PERSON_NAME] [EMAIL_ADDRESS][DOMAIN_NAME]" at bounding box center [330, 73] width 391 height 23
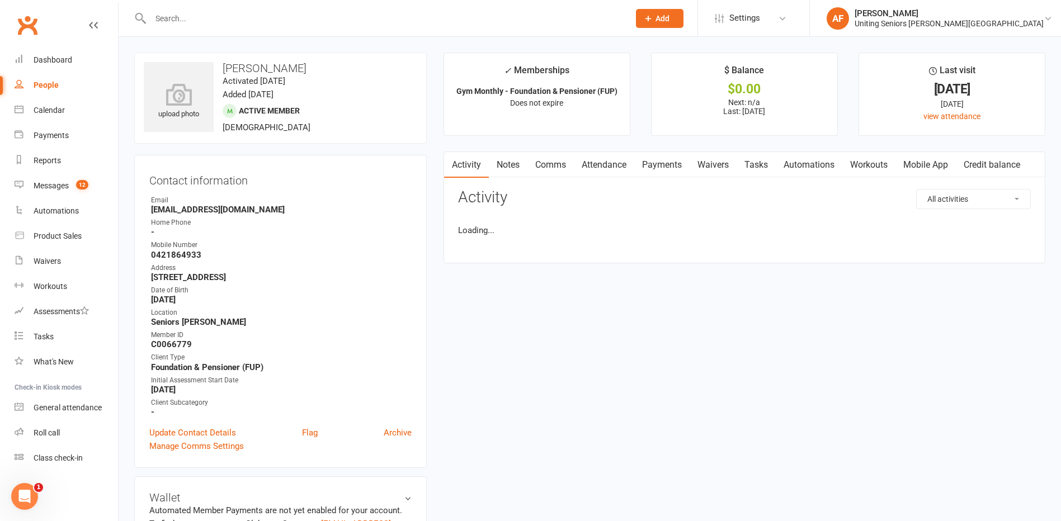
click at [264, 12] on input "text" at bounding box center [384, 19] width 474 height 16
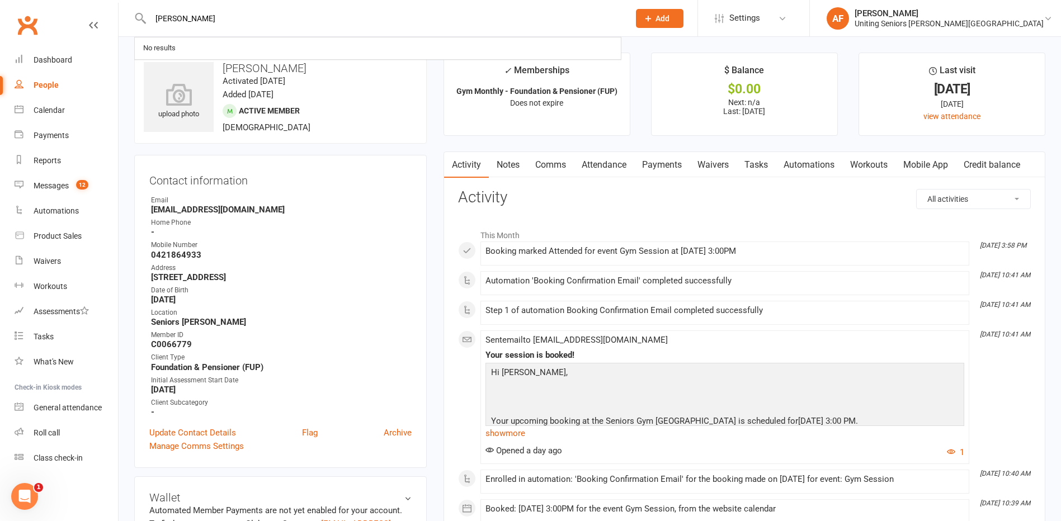
type input "[PERSON_NAME]"
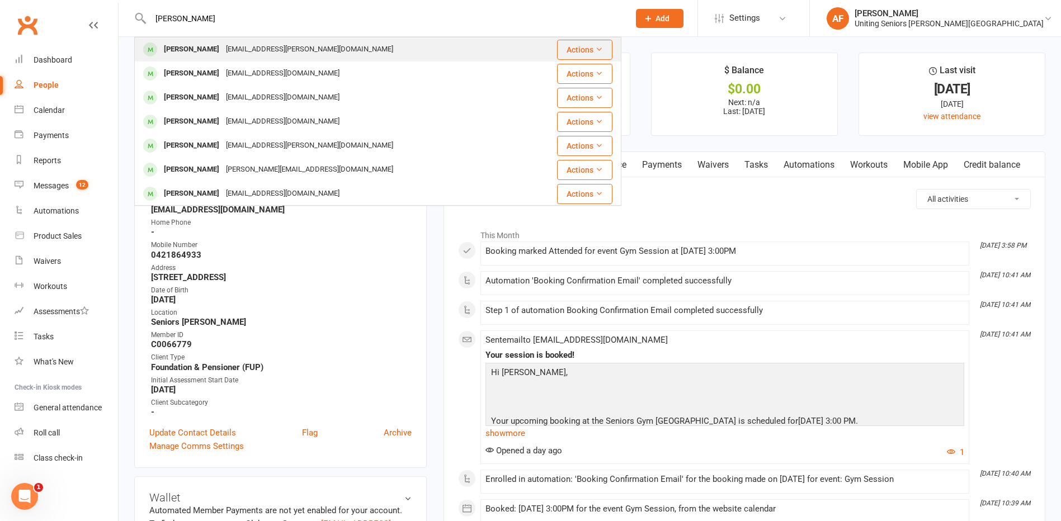
click at [335, 59] on div "[PERSON_NAME] [EMAIL_ADDRESS][PERSON_NAME][DOMAIN_NAME]" at bounding box center [330, 49] width 391 height 23
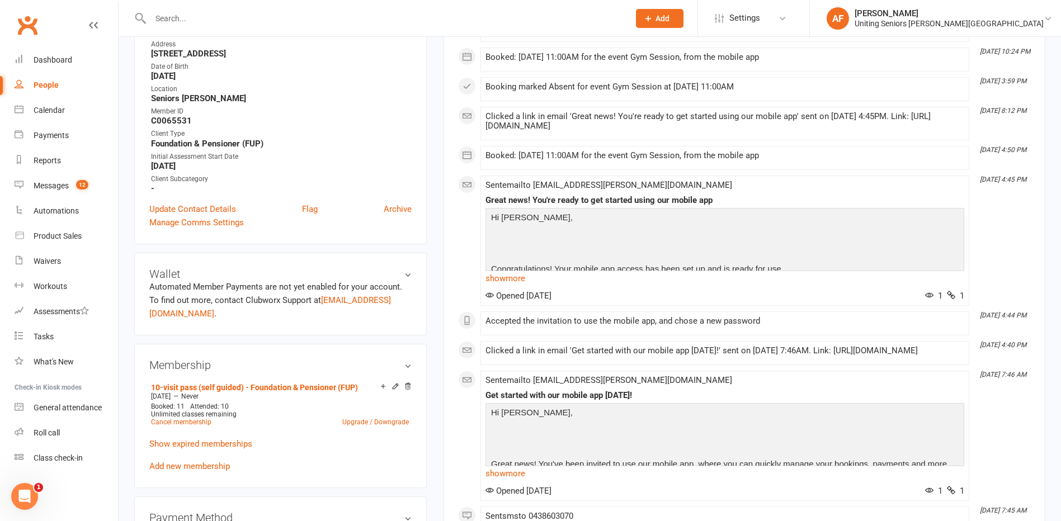
scroll to position [336, 0]
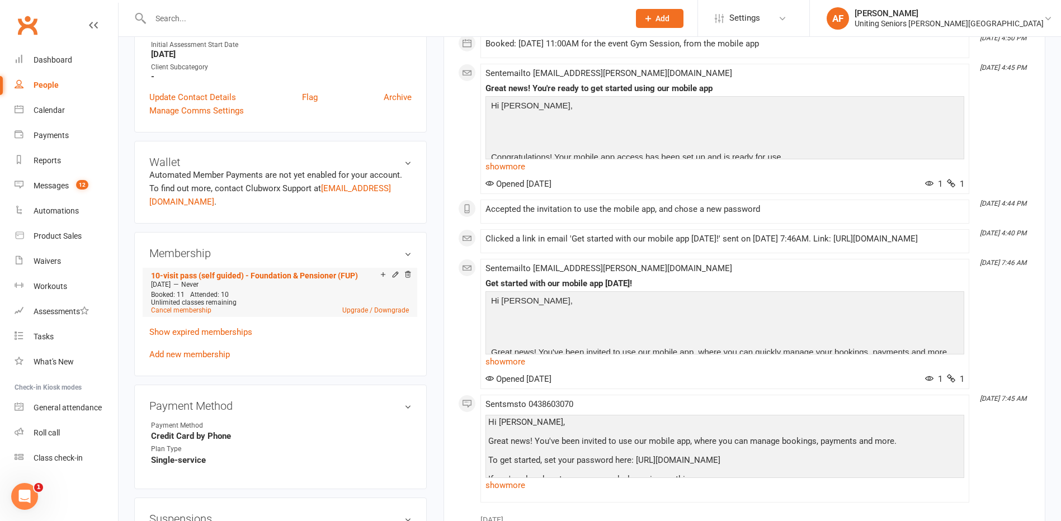
click at [222, 303] on span "Unlimited classes remaining" at bounding box center [194, 303] width 86 height 8
click at [196, 308] on link "Cancel membership" at bounding box center [181, 311] width 60 height 8
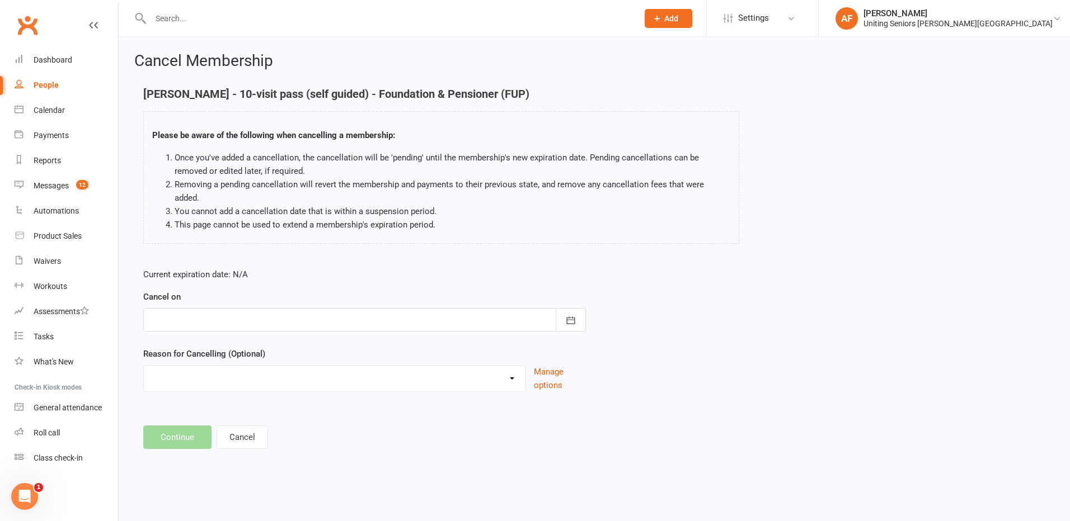
click at [196, 308] on div at bounding box center [364, 320] width 443 height 24
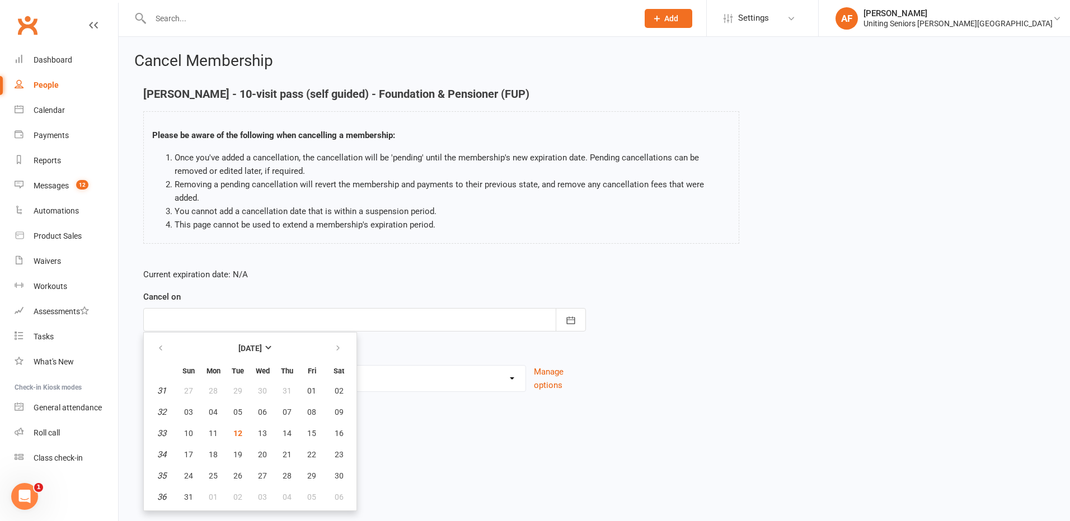
click at [499, 366] on select "Discharged End 10VP Health Holiday Injury Moving to HCP other Transition to CHS…" at bounding box center [335, 377] width 382 height 22
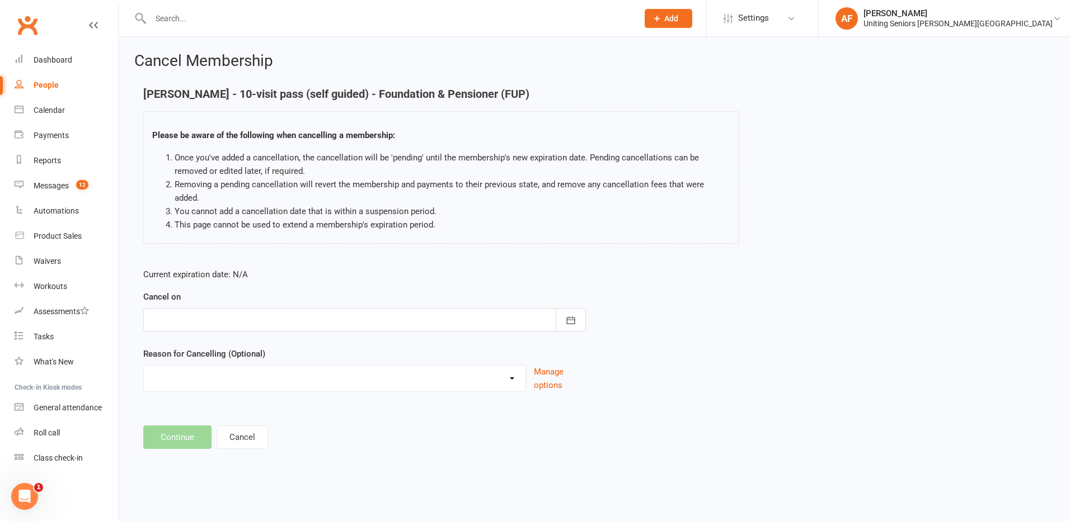
select select "1"
click at [144, 366] on select "Discharged End 10VP Health Holiday Injury Moving to HCP other Transition to CHS…" at bounding box center [335, 377] width 382 height 22
click at [577, 313] on button "button" at bounding box center [571, 320] width 30 height 24
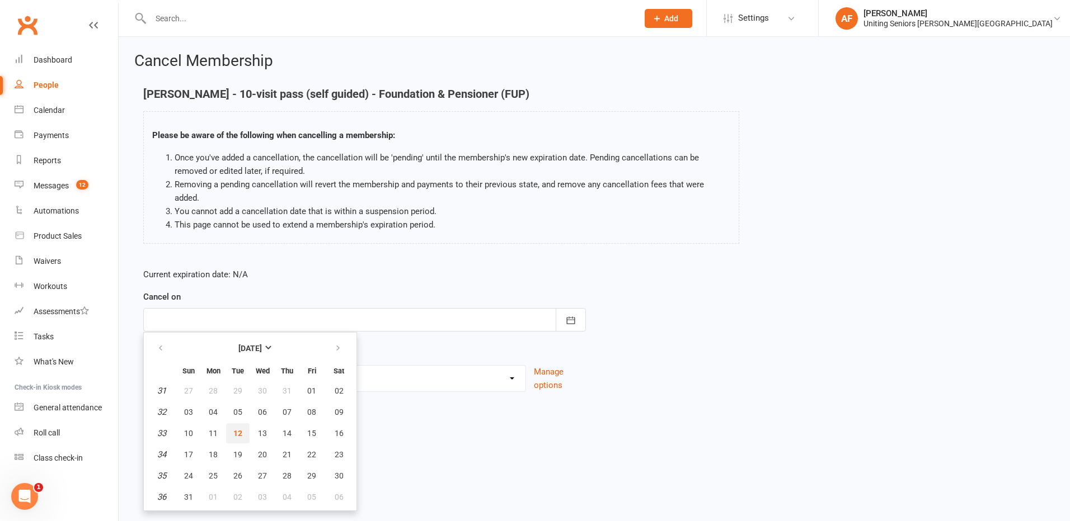
click at [240, 429] on span "12" at bounding box center [237, 433] width 9 height 9
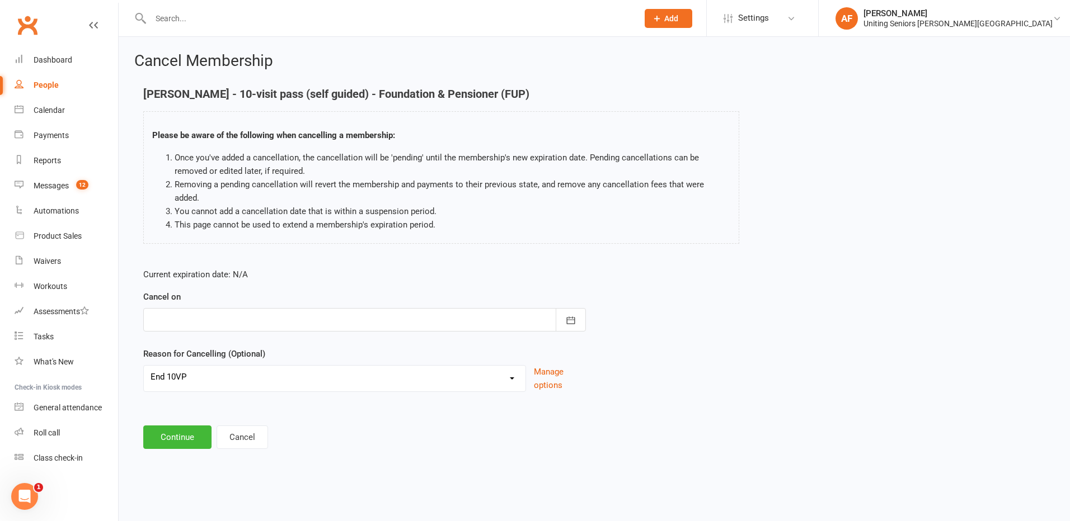
type input "[DATE]"
click at [440, 443] on div "Cancel Membership [PERSON_NAME] - 10-visit pass (self guided) - Foundation & Pe…" at bounding box center [594, 252] width 951 height 430
click at [198, 427] on button "Continue" at bounding box center [177, 438] width 68 height 24
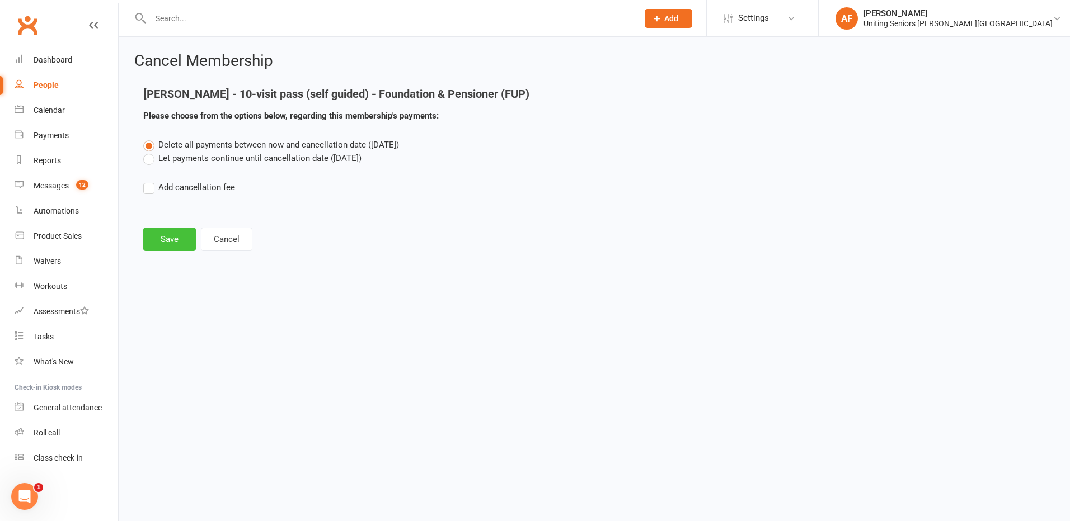
click at [172, 240] on button "Save" at bounding box center [169, 240] width 53 height 24
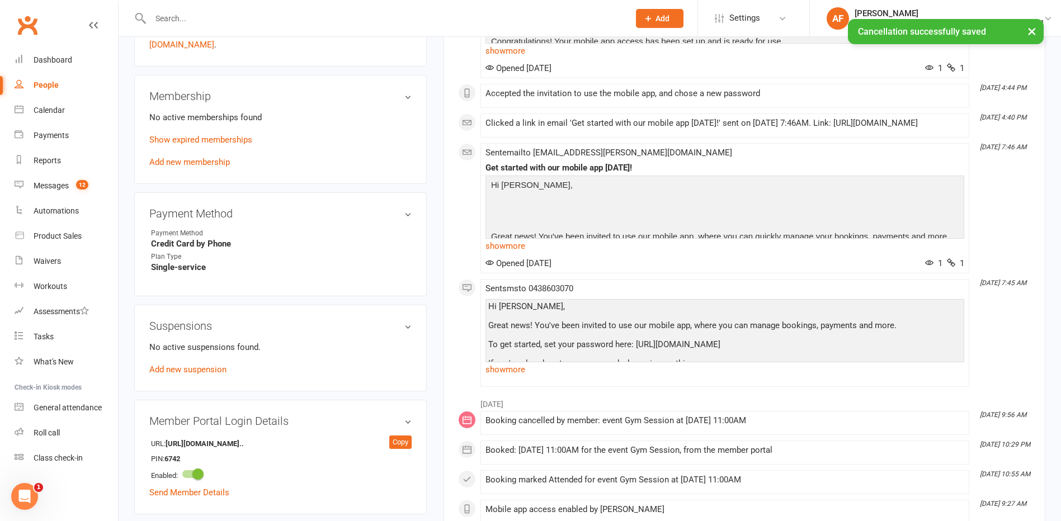
scroll to position [504, 0]
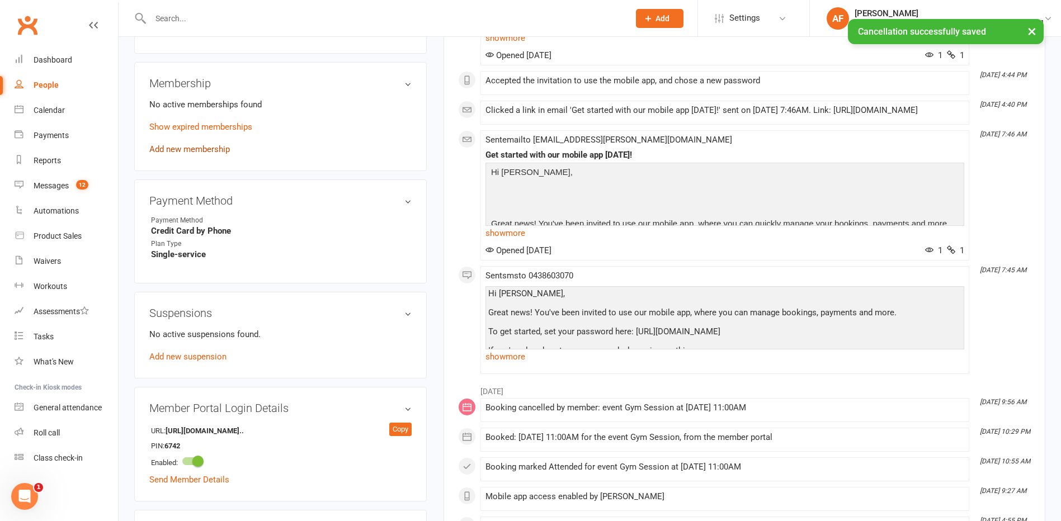
click at [202, 149] on link "Add new membership" at bounding box center [189, 149] width 81 height 10
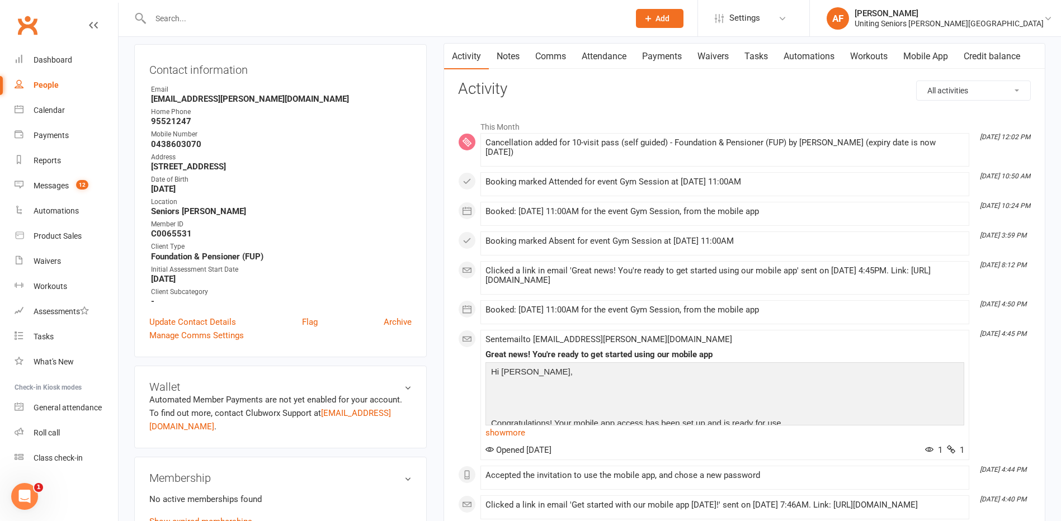
scroll to position [336, 0]
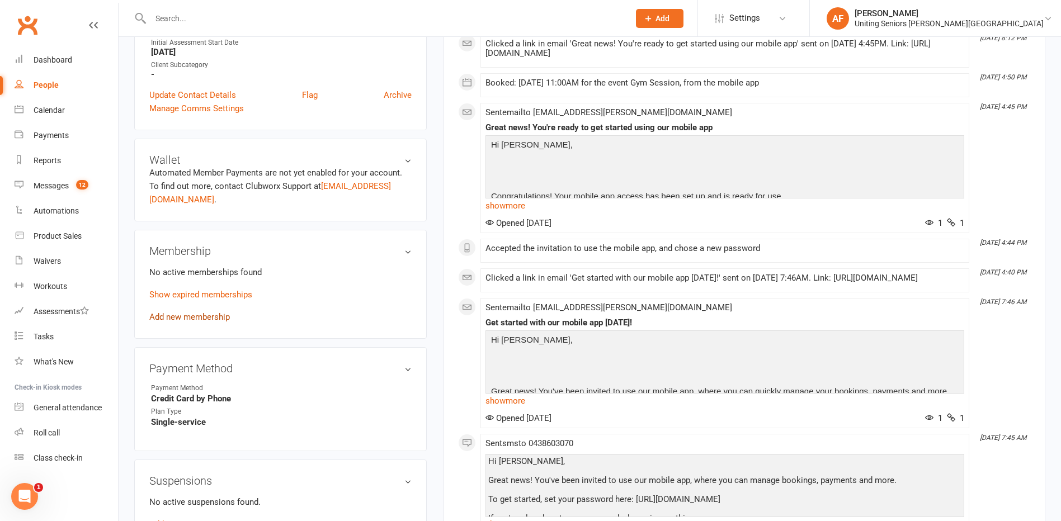
click at [223, 318] on link "Add new membership" at bounding box center [189, 317] width 81 height 10
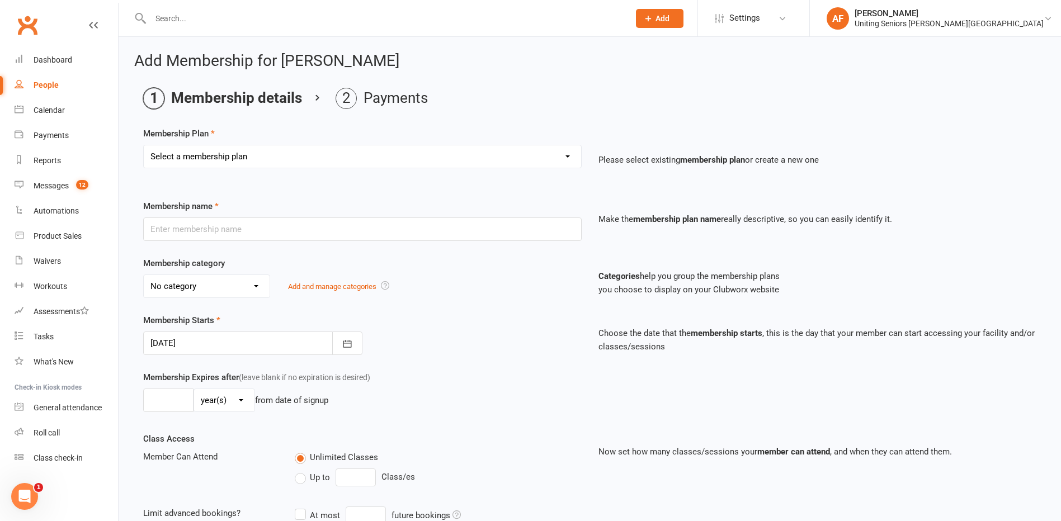
click at [230, 241] on div "Membership name Make the membership plan name really descriptive, so you can ea…" at bounding box center [590, 228] width 910 height 57
click at [270, 164] on select "Select a membership plan Create new Membership Plan Initial Assessment + Set Up…" at bounding box center [363, 156] width 438 height 22
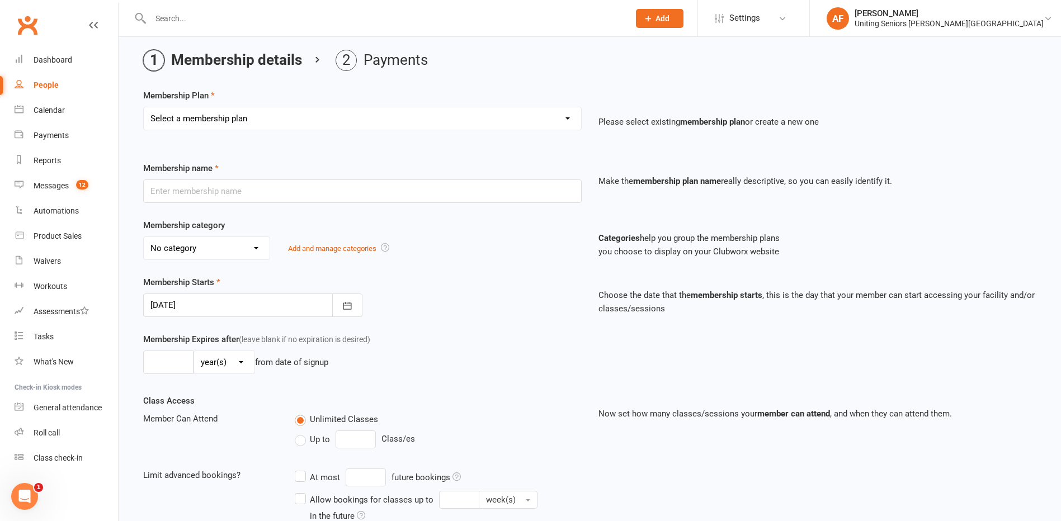
scroll to position [56, 0]
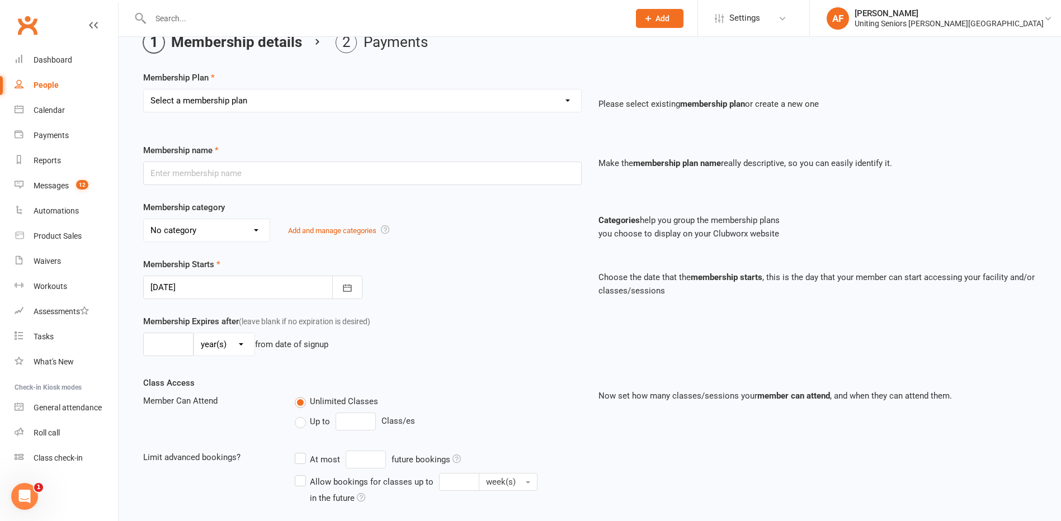
click at [297, 109] on select "Select a membership plan Create new Membership Plan Initial Assessment + Set Up…" at bounding box center [363, 101] width 438 height 22
select select "12"
click at [144, 90] on select "Select a membership plan Create new Membership Plan Initial Assessment + Set Up…" at bounding box center [363, 101] width 438 height 22
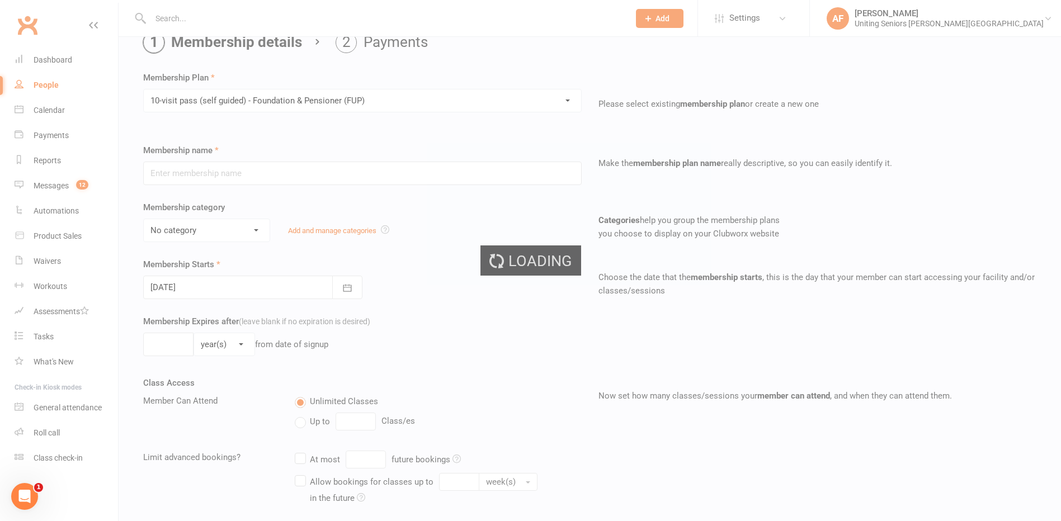
type input "10-visit pass (self guided) - Foundation & Pensioner (FUP)"
select select "0"
type input "0"
select select "2"
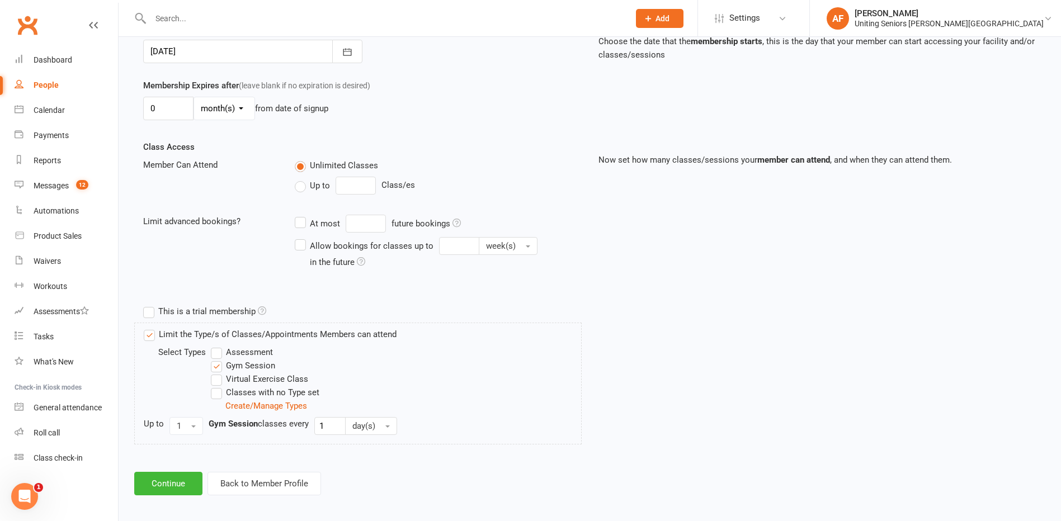
scroll to position [298, 0]
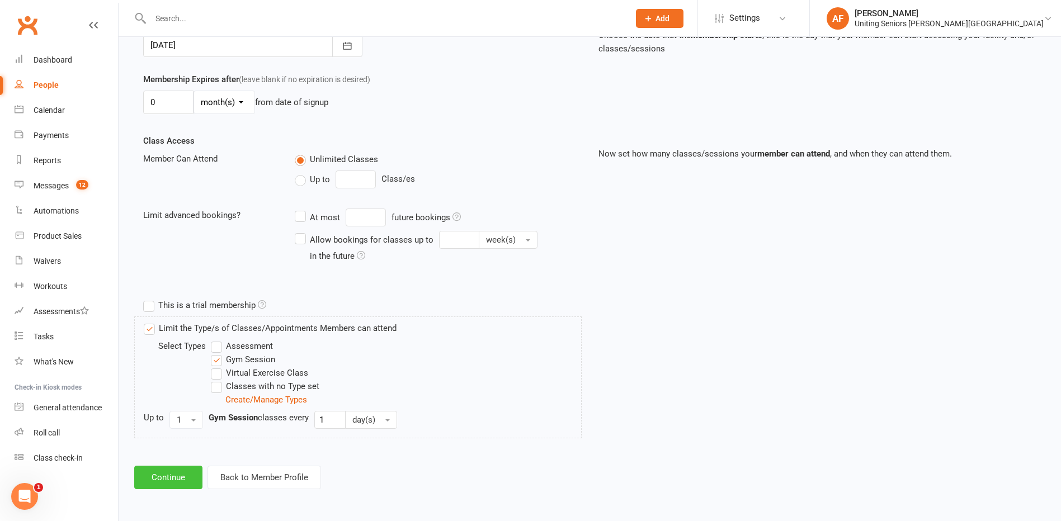
click at [185, 478] on button "Continue" at bounding box center [168, 478] width 68 height 24
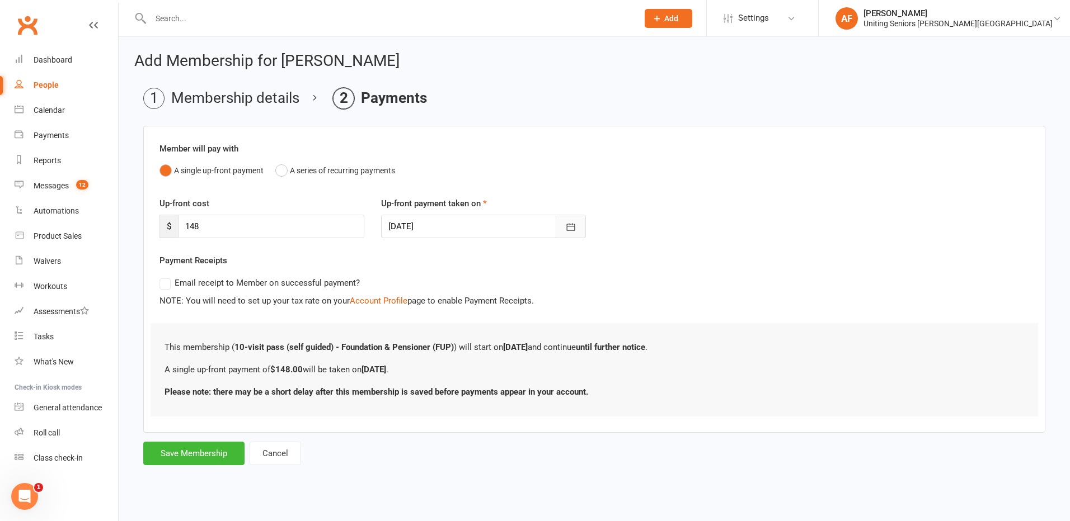
click at [579, 233] on button "button" at bounding box center [571, 227] width 30 height 24
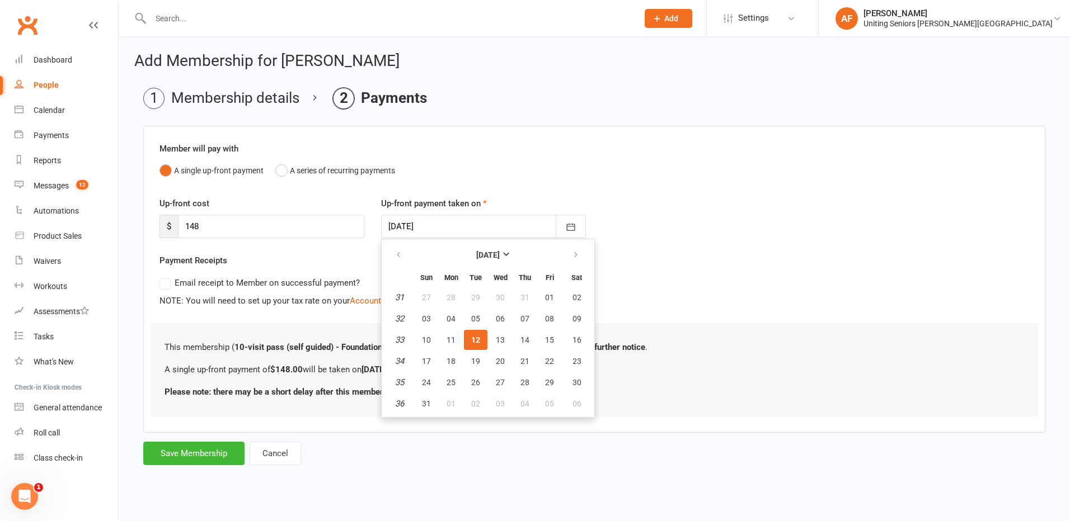
click at [480, 340] on span "12" at bounding box center [475, 340] width 9 height 9
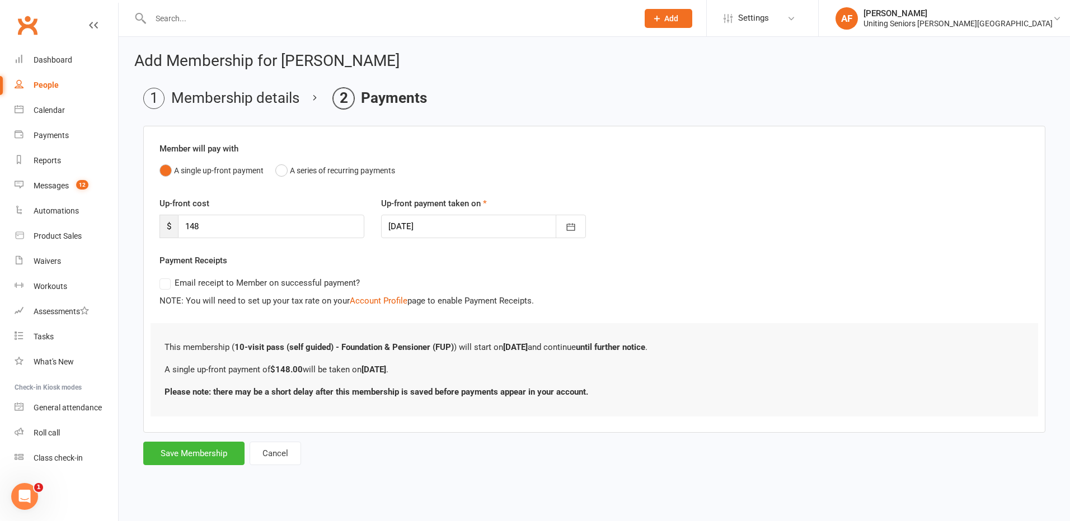
drag, startPoint x: 552, startPoint y: 513, endPoint x: 669, endPoint y: 326, distance: 220.0
click at [552, 499] on html "Prospect Member Non-attending contact Class / event Appointment Task Membership…" at bounding box center [535, 249] width 1070 height 499
click at [181, 462] on button "Save Membership" at bounding box center [193, 454] width 101 height 24
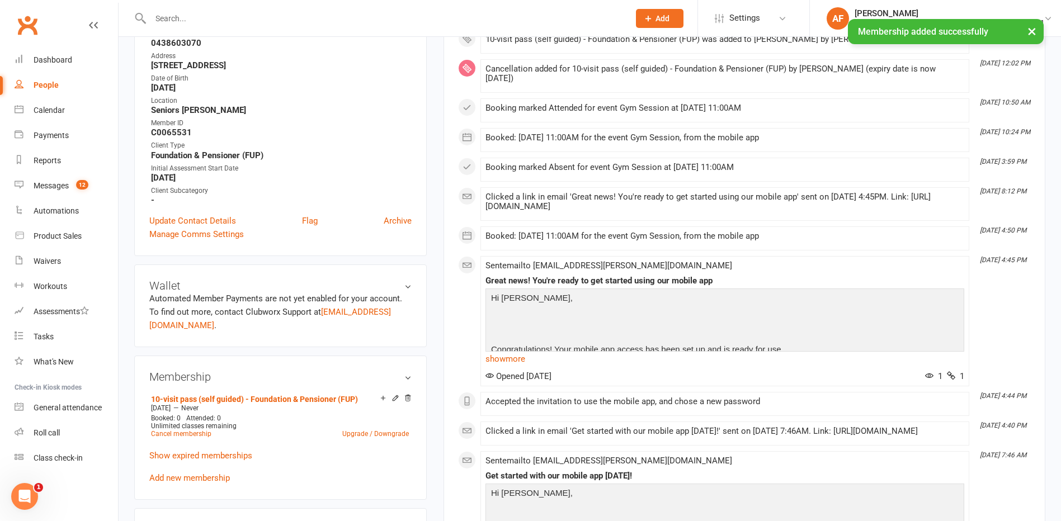
scroll to position [392, 0]
